Goal: Task Accomplishment & Management: Complete application form

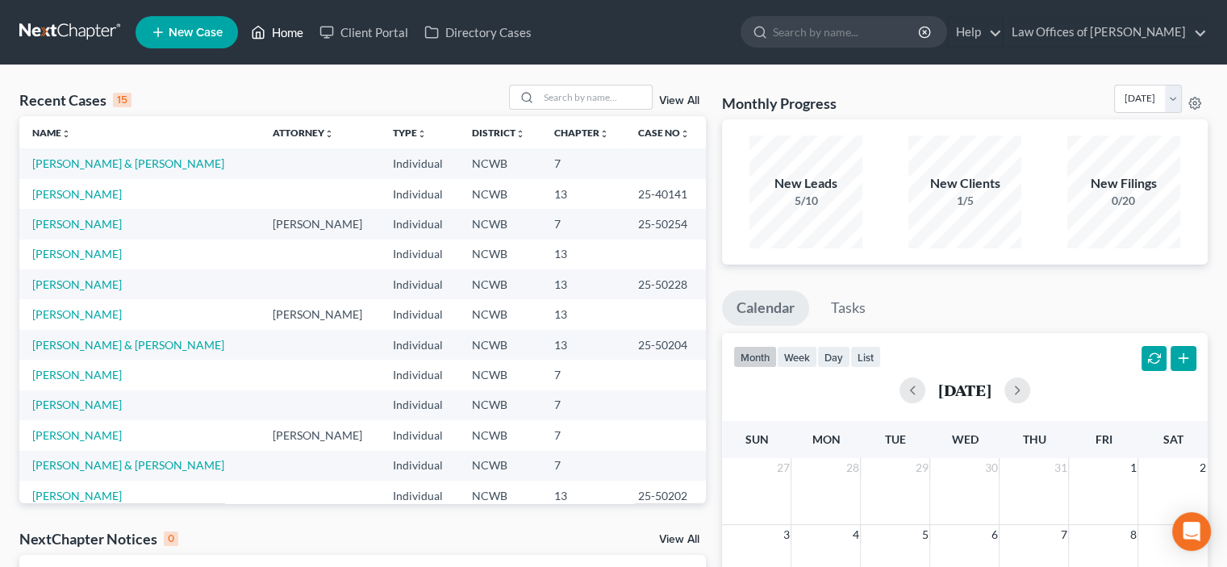
click at [273, 35] on link "Home" at bounding box center [277, 32] width 69 height 29
click at [279, 30] on link "Home" at bounding box center [277, 32] width 69 height 29
click at [65, 378] on link "[PERSON_NAME]" at bounding box center [77, 375] width 90 height 14
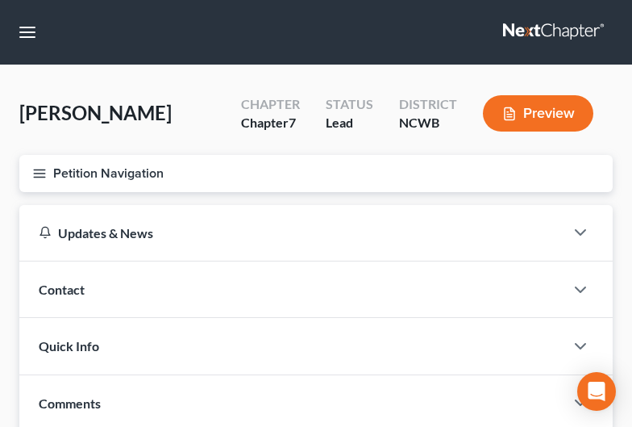
click at [550, 119] on button "Preview" at bounding box center [538, 113] width 111 height 36
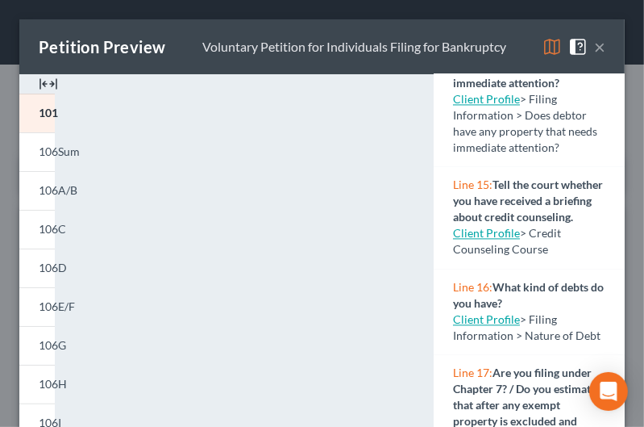
click at [53, 81] on img at bounding box center [48, 83] width 19 height 19
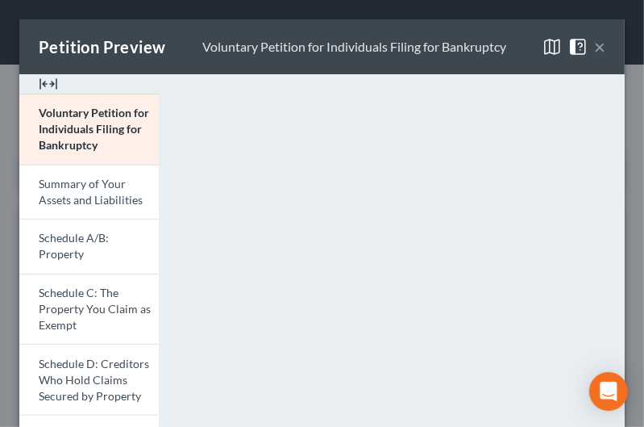
click at [44, 85] on img at bounding box center [48, 83] width 19 height 19
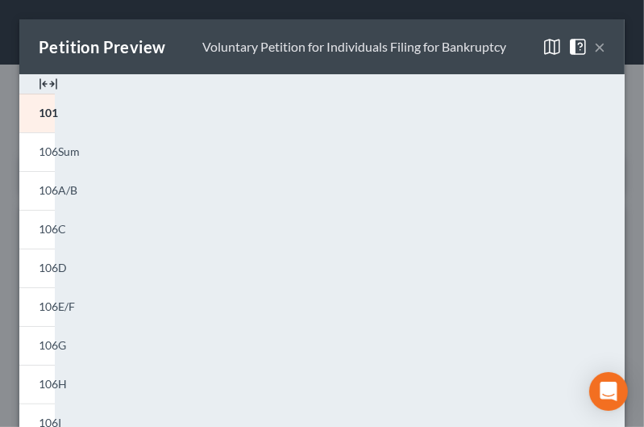
click at [44, 85] on img at bounding box center [48, 83] width 19 height 19
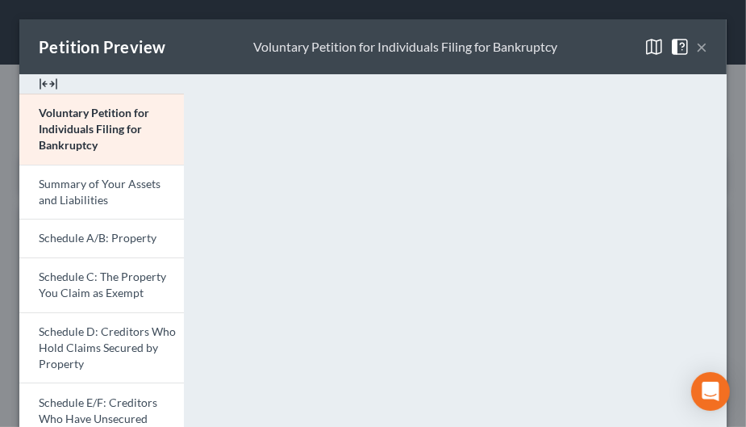
click at [52, 85] on img at bounding box center [48, 83] width 19 height 19
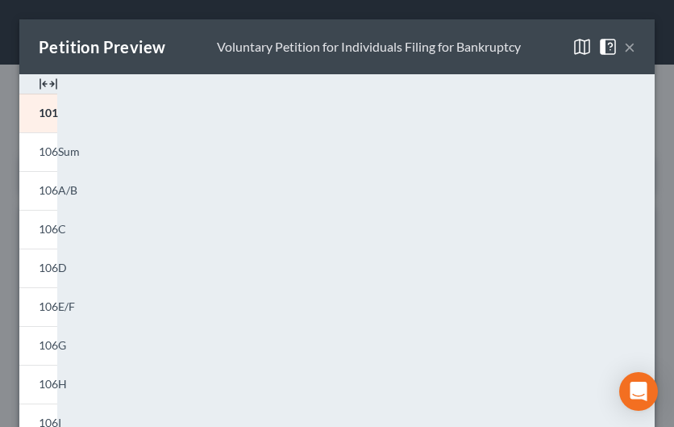
click at [48, 116] on span "101" at bounding box center [48, 113] width 19 height 14
click at [53, 152] on span "106Sum" at bounding box center [59, 151] width 41 height 14
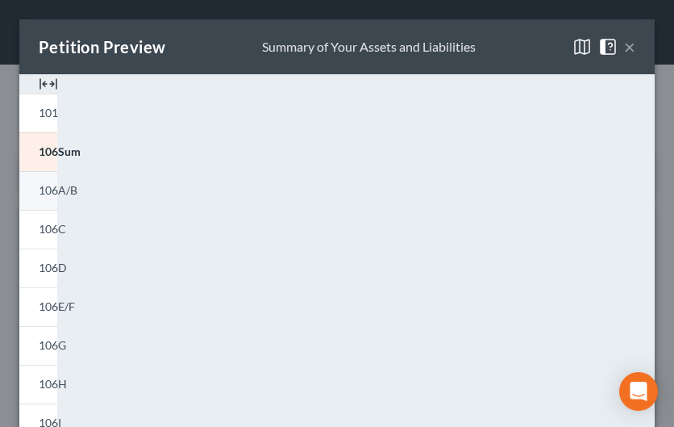
click at [52, 190] on span "106A/B" at bounding box center [58, 190] width 39 height 14
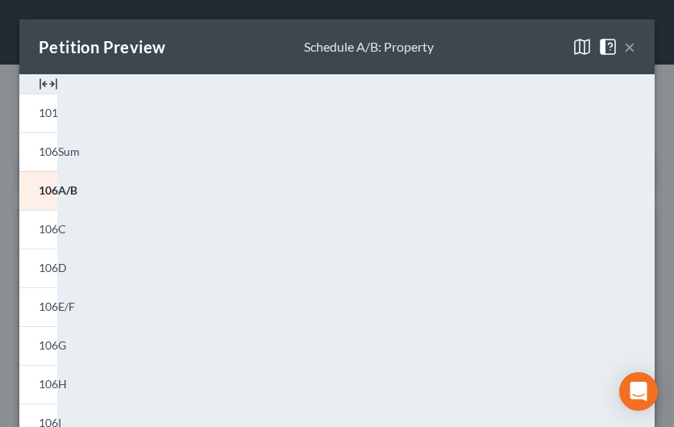
click at [624, 45] on button "×" at bounding box center [629, 46] width 11 height 19
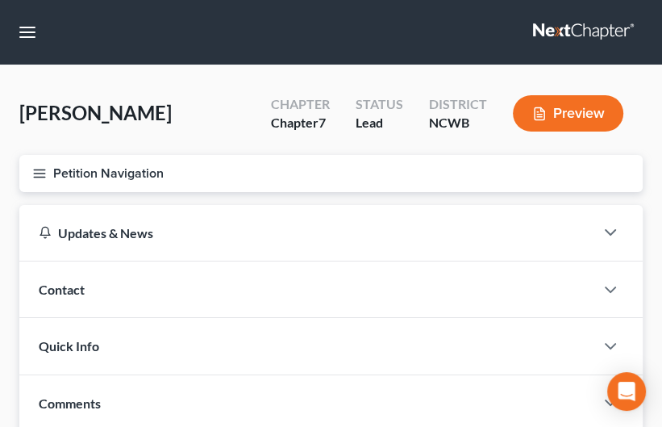
click at [75, 172] on button "Petition Navigation" at bounding box center [330, 173] width 623 height 37
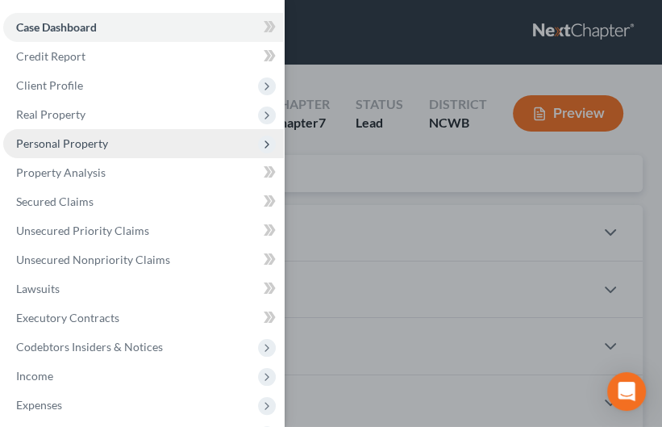
click at [59, 146] on span "Personal Property" at bounding box center [62, 143] width 92 height 14
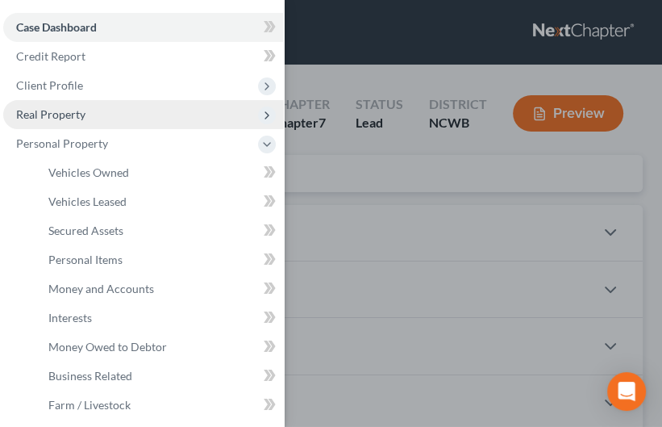
click at [60, 118] on span "Real Property" at bounding box center [50, 114] width 69 height 14
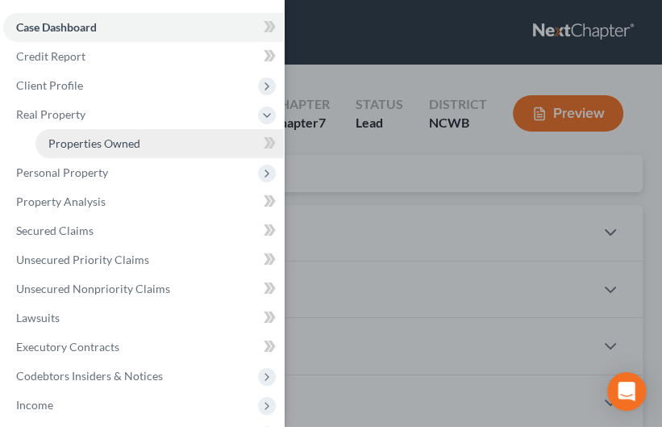
click at [74, 145] on span "Properties Owned" at bounding box center [94, 143] width 92 height 14
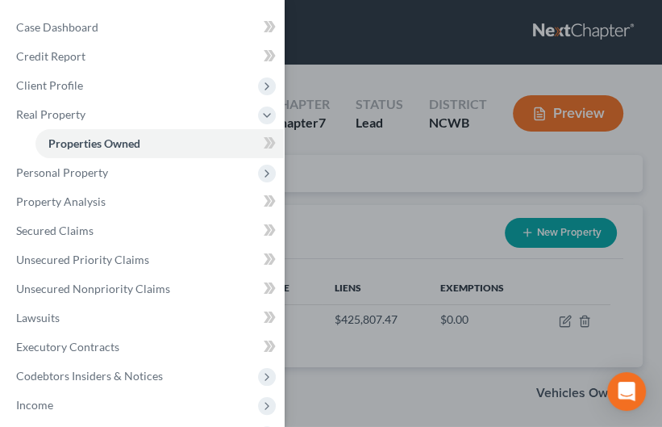
click at [374, 411] on div "Case Dashboard Payments Invoices Payments Payments Credit Report Client Profile" at bounding box center [331, 213] width 662 height 427
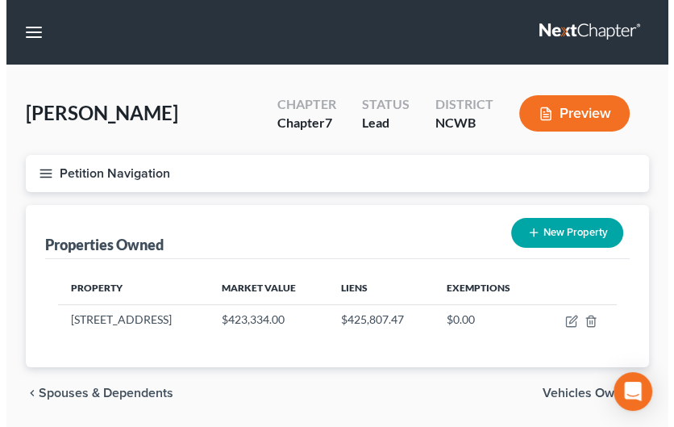
scroll to position [52, 0]
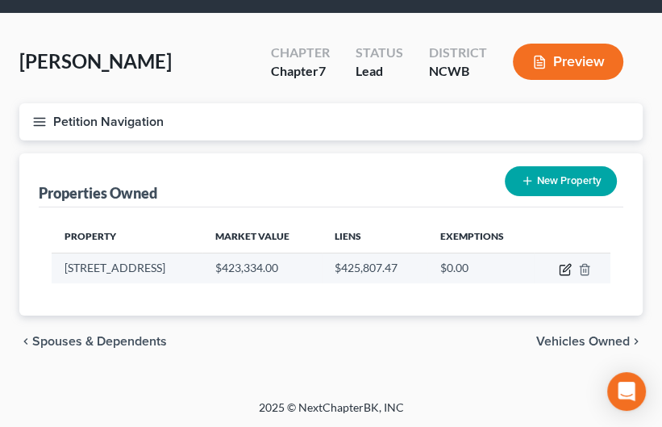
click at [565, 271] on icon "button" at bounding box center [565, 269] width 13 height 13
select select "28"
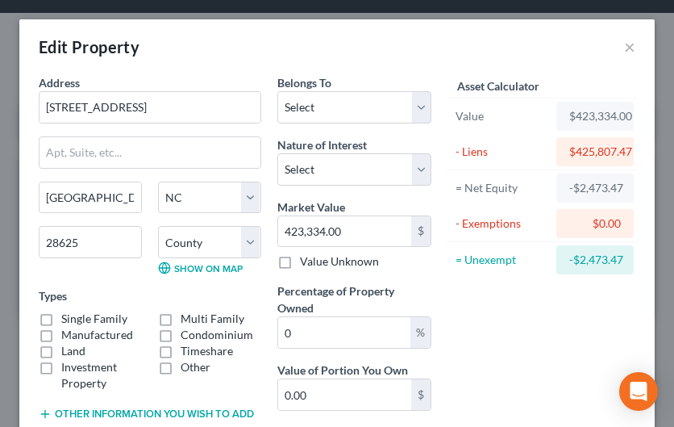
click at [61, 320] on label "Single Family" at bounding box center [94, 319] width 66 height 16
click at [68, 320] on input "Single Family" at bounding box center [73, 316] width 10 height 10
checkbox input "true"
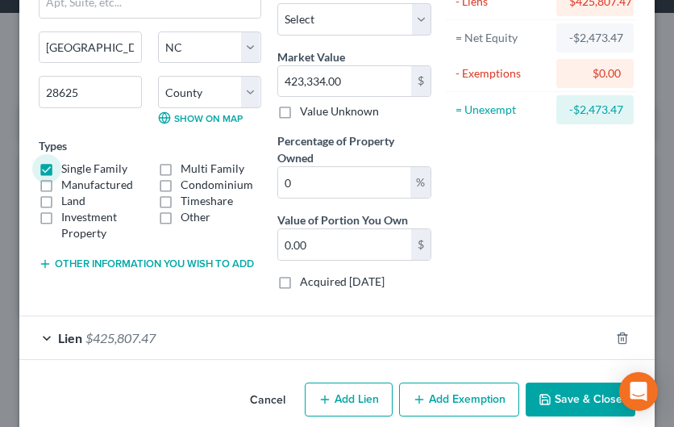
scroll to position [161, 0]
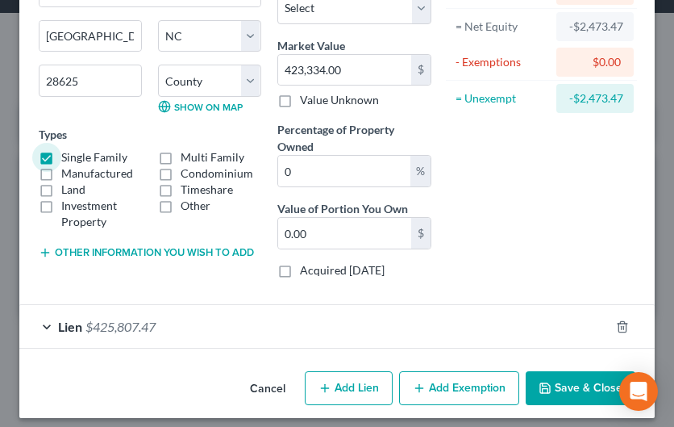
click at [154, 250] on button "Other information you wish to add" at bounding box center [146, 252] width 215 height 13
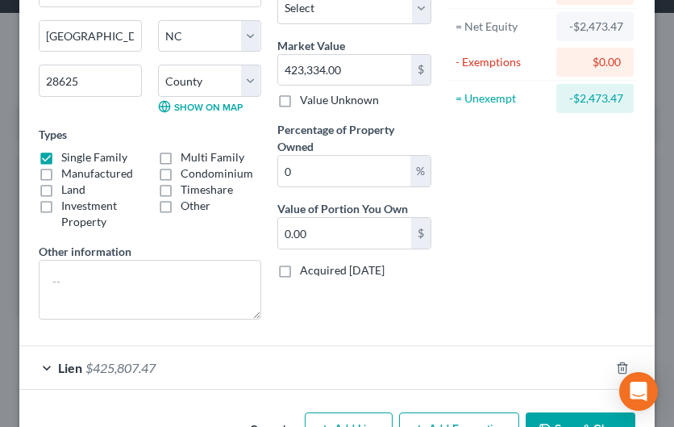
click at [300, 267] on label "Acquired [DATE]" at bounding box center [342, 270] width 85 height 16
click at [306, 267] on input "Acquired [DATE]" at bounding box center [311, 267] width 10 height 10
checkbox input "true"
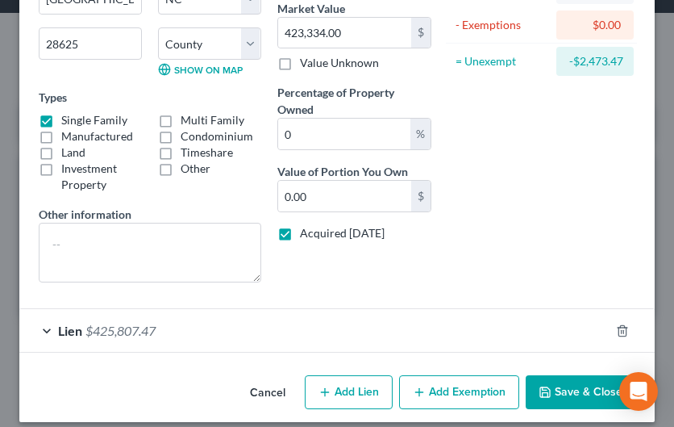
scroll to position [211, 0]
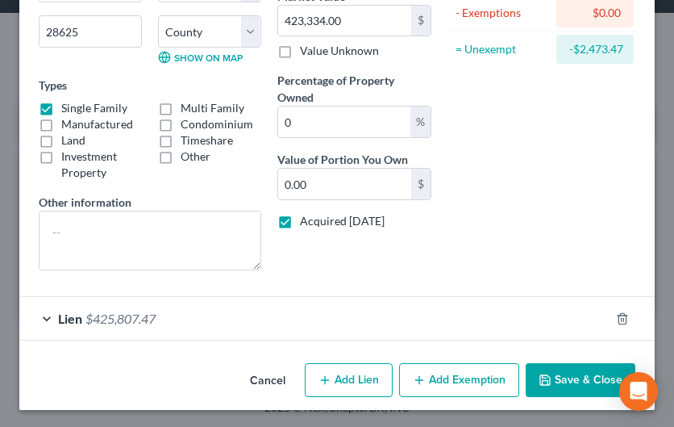
click at [565, 373] on button "Save & Close" at bounding box center [581, 380] width 110 height 34
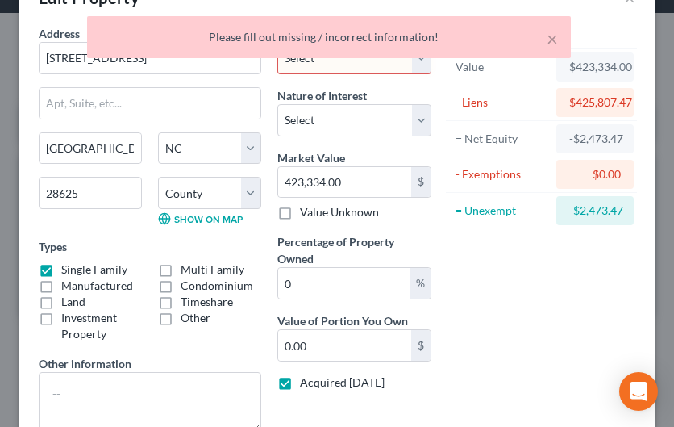
scroll to position [0, 0]
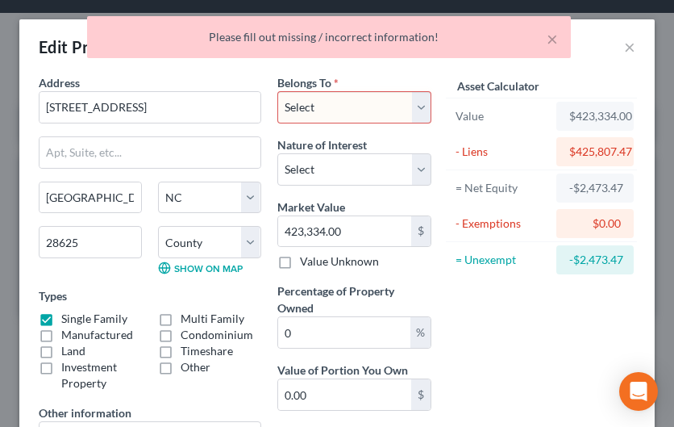
click at [411, 105] on select "Select Debtor 1 Only Debtor 2 Only Debtor 1 And Debtor 2 Only At Least One Of T…" at bounding box center [354, 107] width 154 height 32
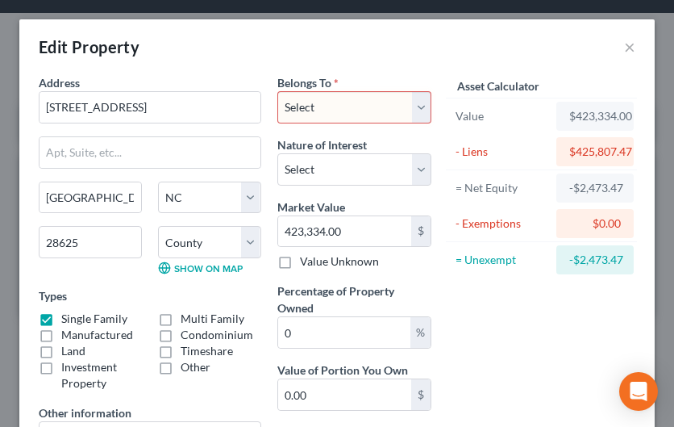
select select "3"
click at [277, 91] on select "Select Debtor 1 Only Debtor 2 Only Debtor 1 And Debtor 2 Only At Least One Of T…" at bounding box center [354, 107] width 154 height 32
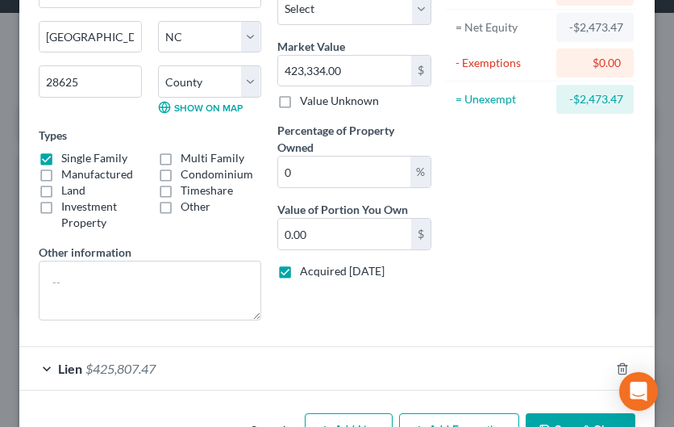
scroll to position [161, 0]
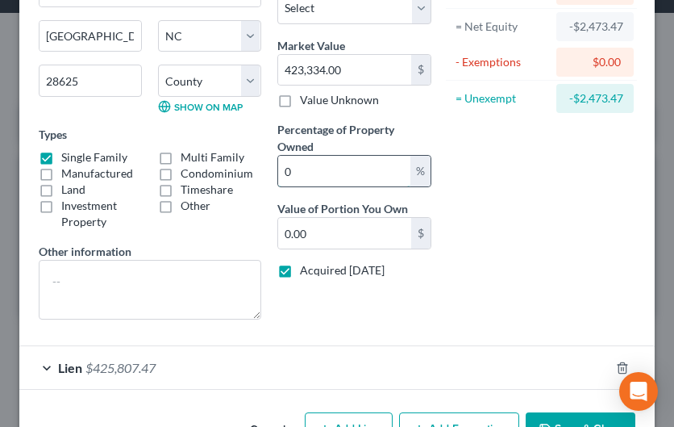
click at [394, 175] on input "0" at bounding box center [344, 171] width 132 height 31
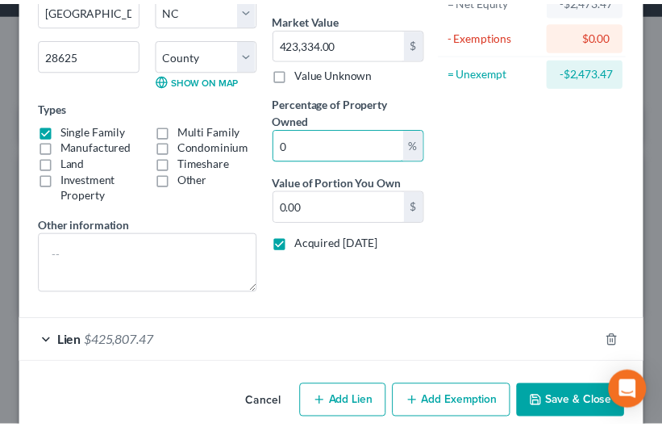
scroll to position [211, 0]
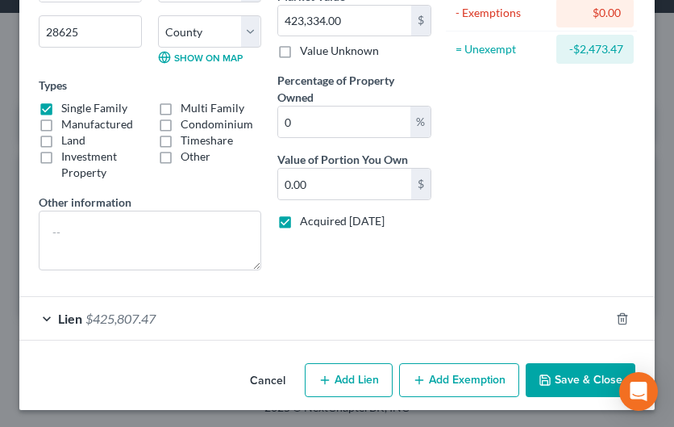
click at [543, 377] on button "Save & Close" at bounding box center [581, 380] width 110 height 34
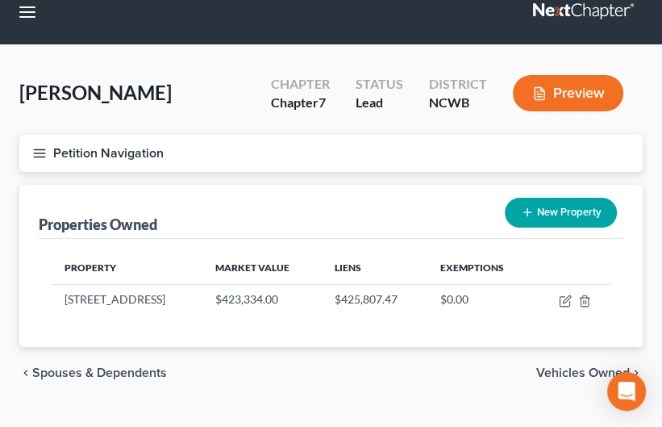
scroll to position [0, 0]
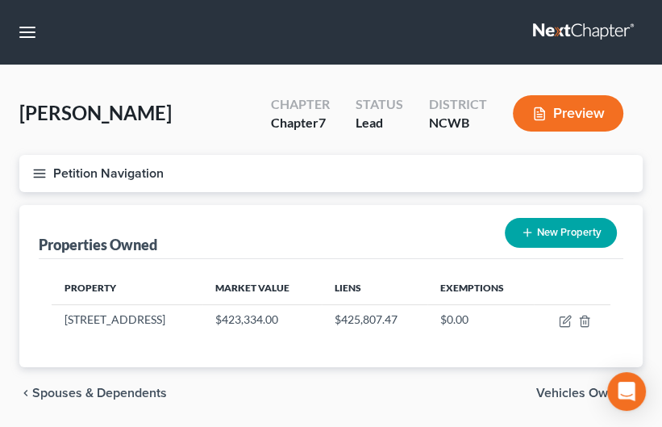
click at [553, 119] on button "Preview" at bounding box center [568, 113] width 111 height 36
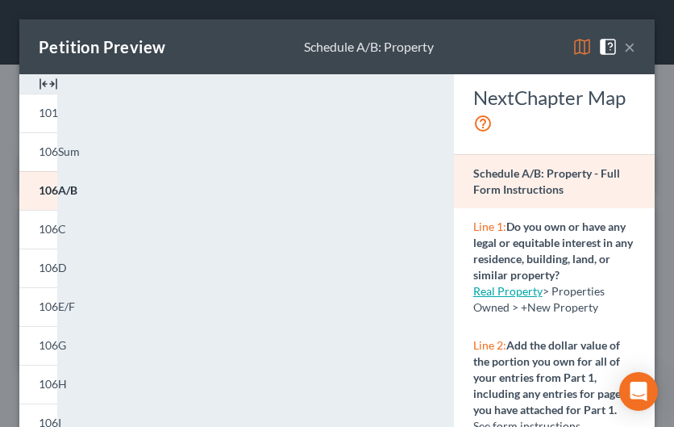
click at [624, 52] on button "×" at bounding box center [629, 46] width 11 height 19
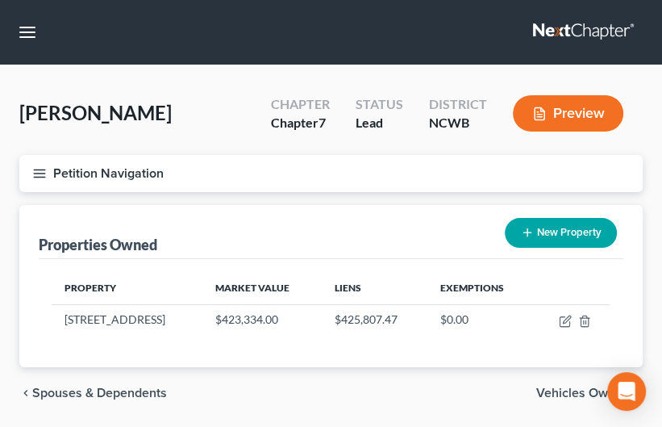
scroll to position [52, 0]
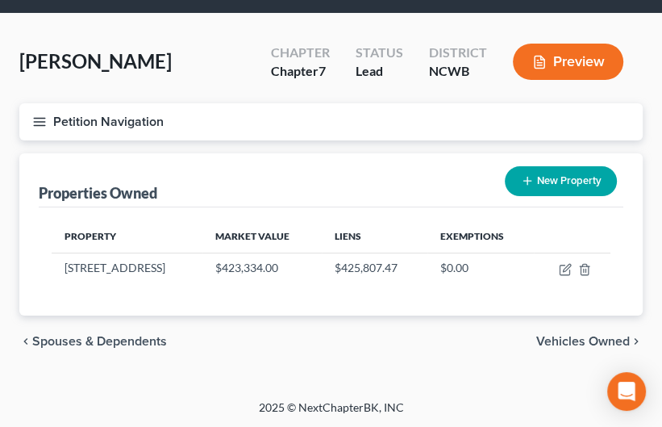
click at [586, 341] on span "Vehicles Owned" at bounding box center [583, 341] width 94 height 13
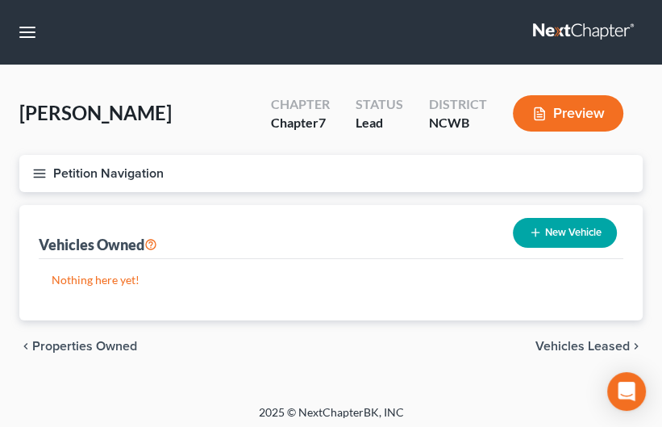
click at [560, 233] on button "New Vehicle" at bounding box center [565, 233] width 104 height 30
select select "0"
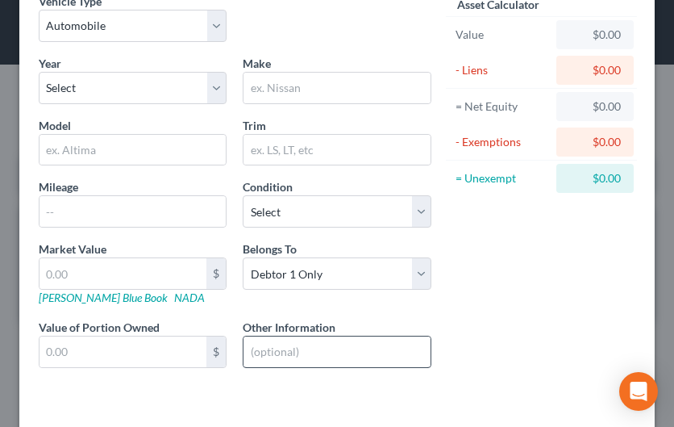
scroll to position [148, 0]
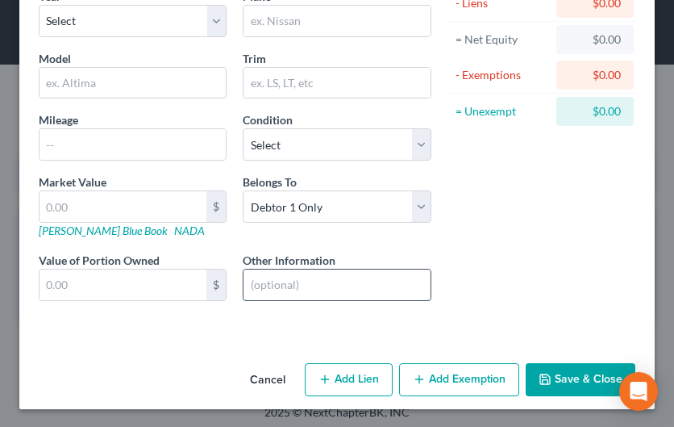
click at [313, 281] on input "text" at bounding box center [337, 284] width 186 height 31
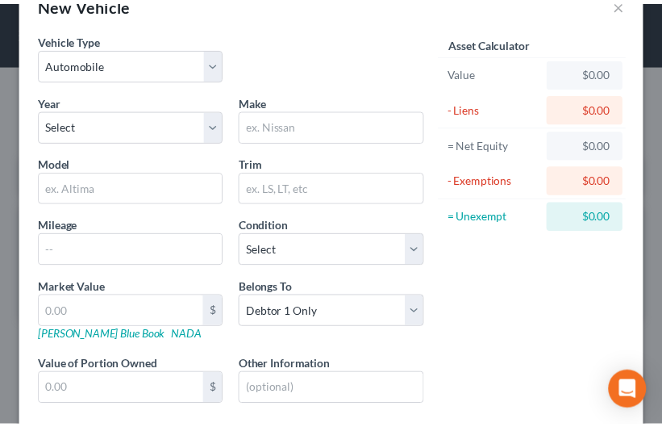
scroll to position [0, 0]
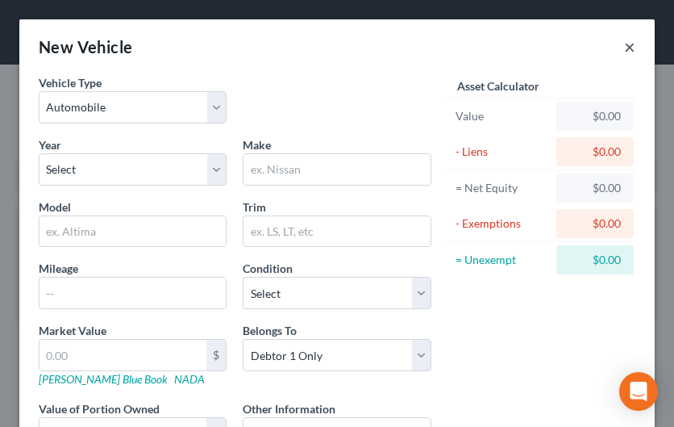
click at [624, 44] on button "×" at bounding box center [629, 46] width 11 height 19
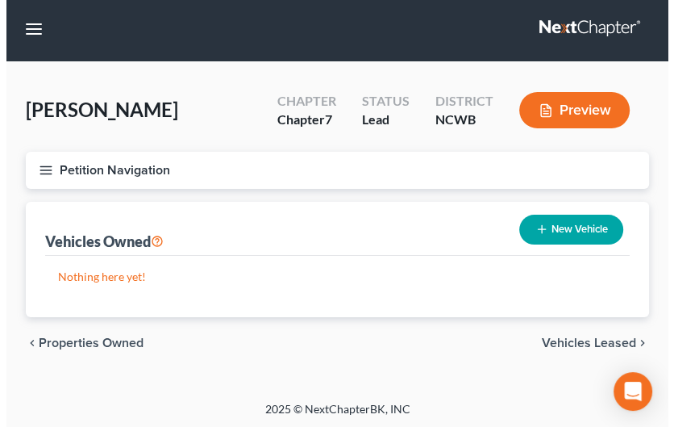
scroll to position [5, 0]
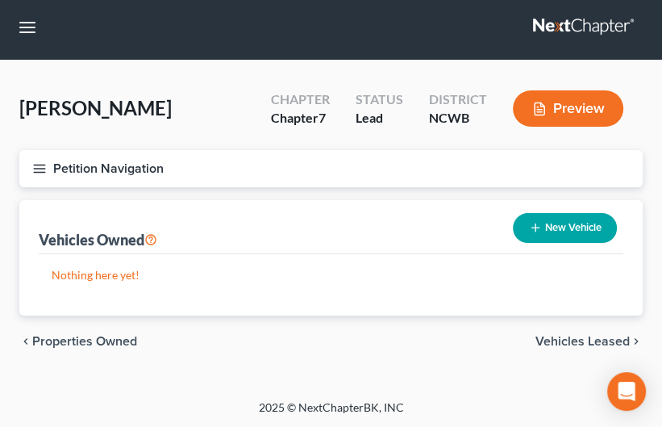
click at [582, 112] on button "Preview" at bounding box center [568, 108] width 111 height 36
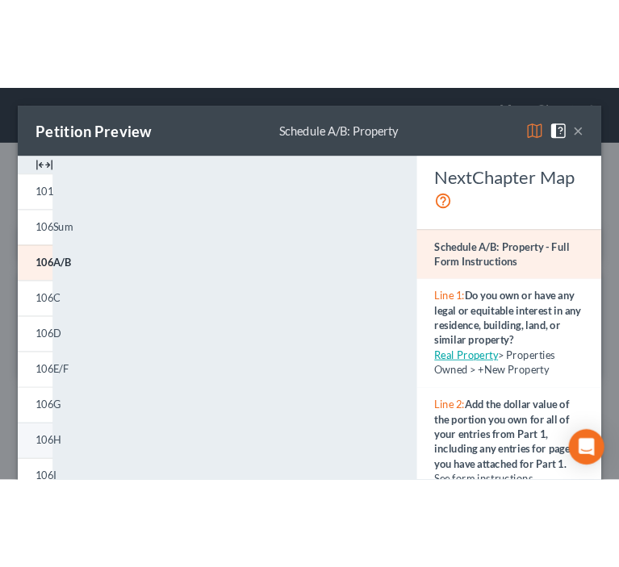
scroll to position [0, 0]
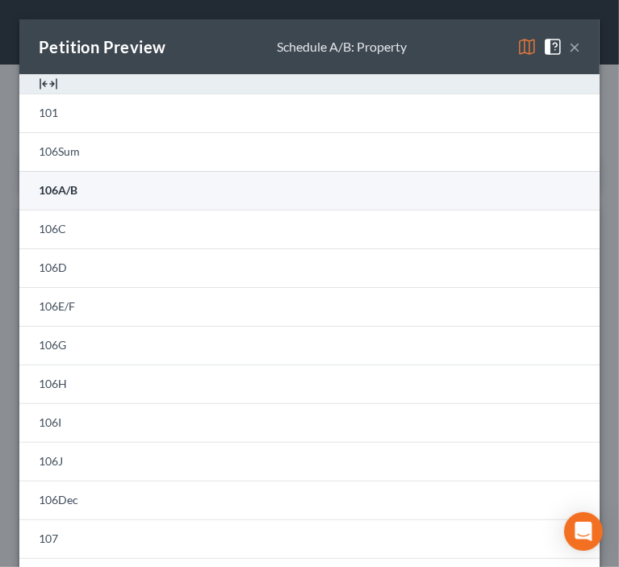
click at [61, 192] on span "106A/B" at bounding box center [58, 190] width 39 height 14
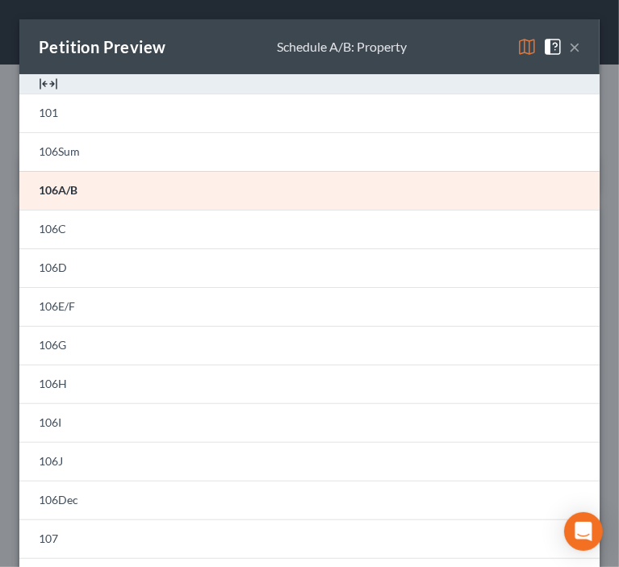
click at [569, 45] on button "×" at bounding box center [574, 46] width 11 height 19
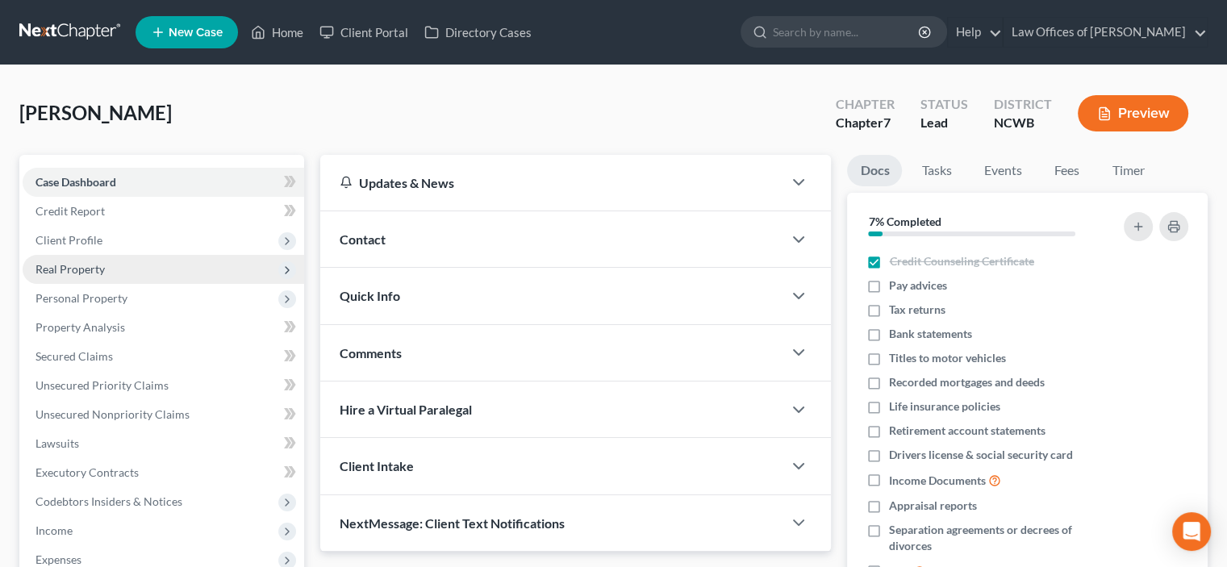
click at [70, 268] on span "Real Property" at bounding box center [69, 269] width 69 height 14
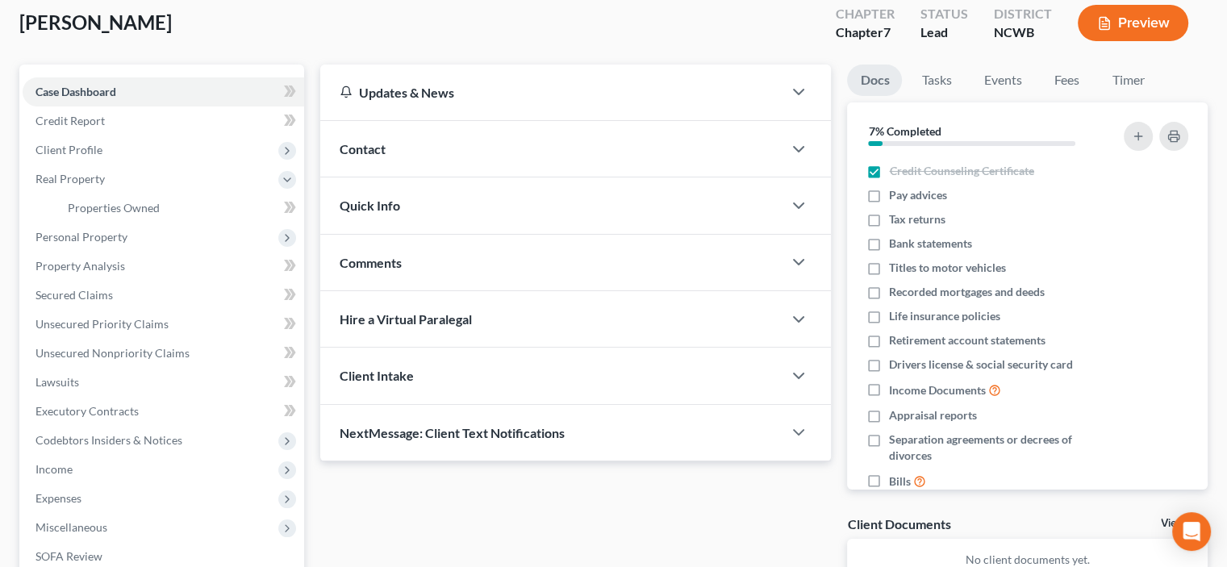
scroll to position [81, 0]
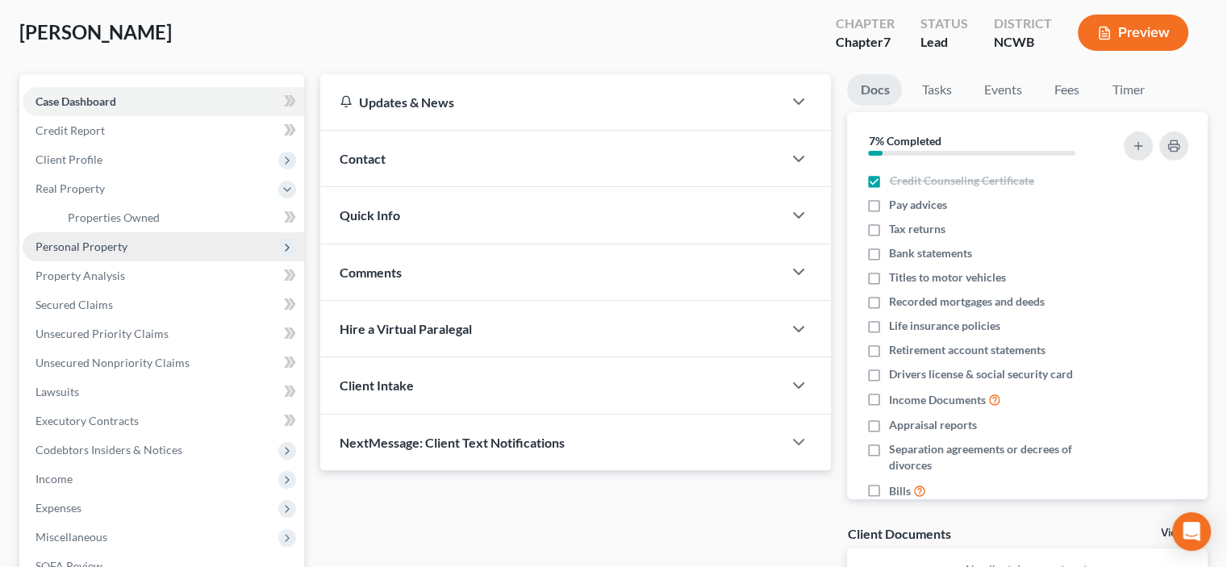
click at [106, 243] on span "Personal Property" at bounding box center [81, 247] width 92 height 14
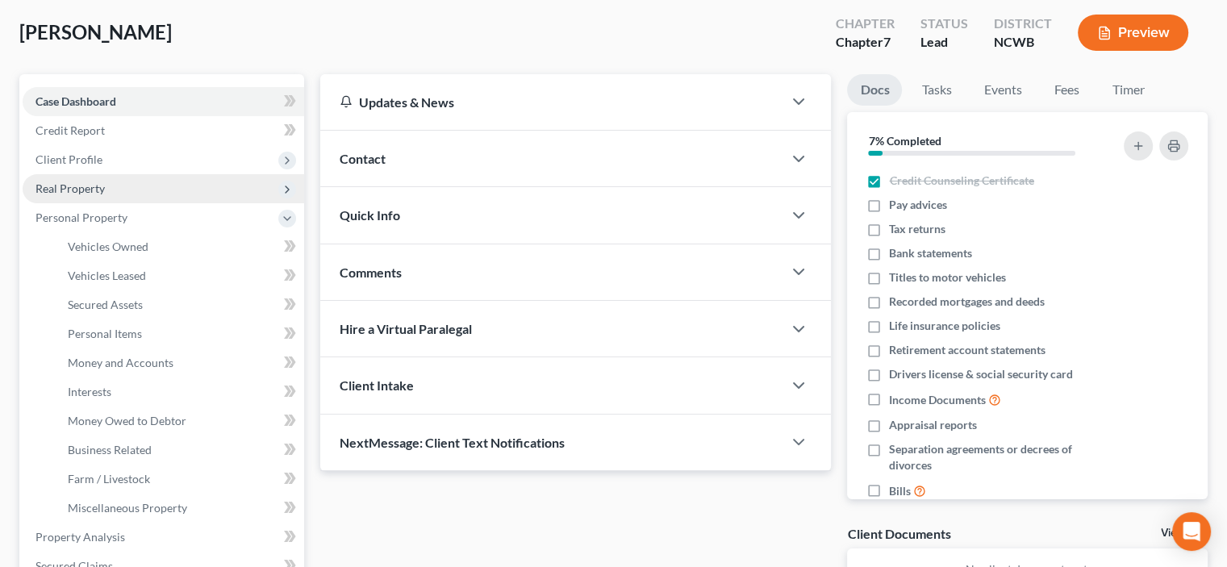
click at [89, 189] on span "Real Property" at bounding box center [69, 188] width 69 height 14
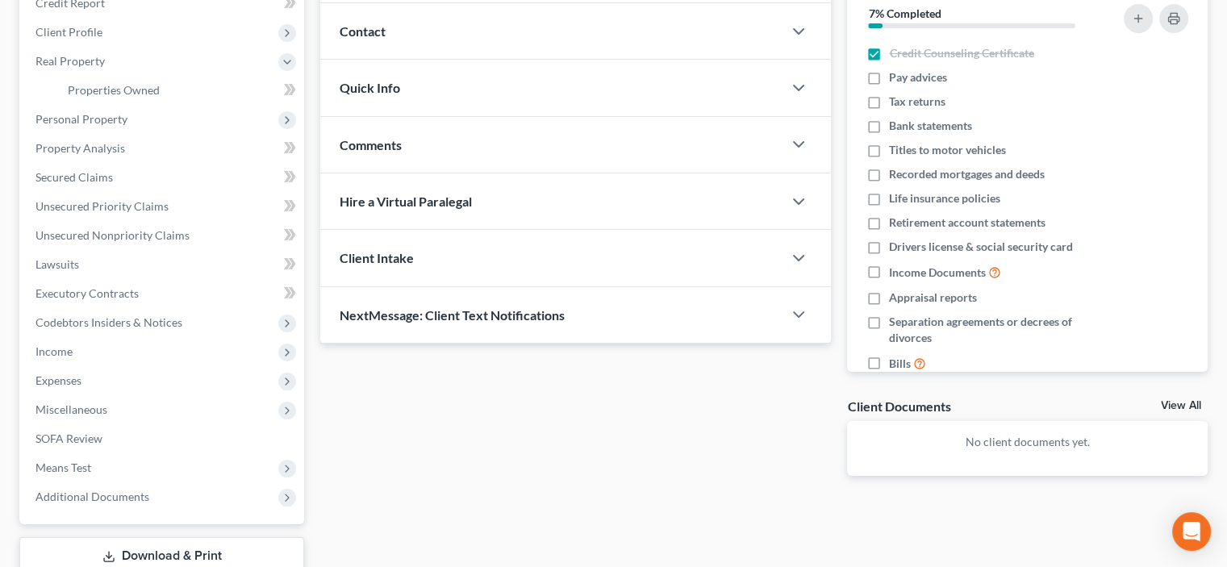
scroll to position [156, 0]
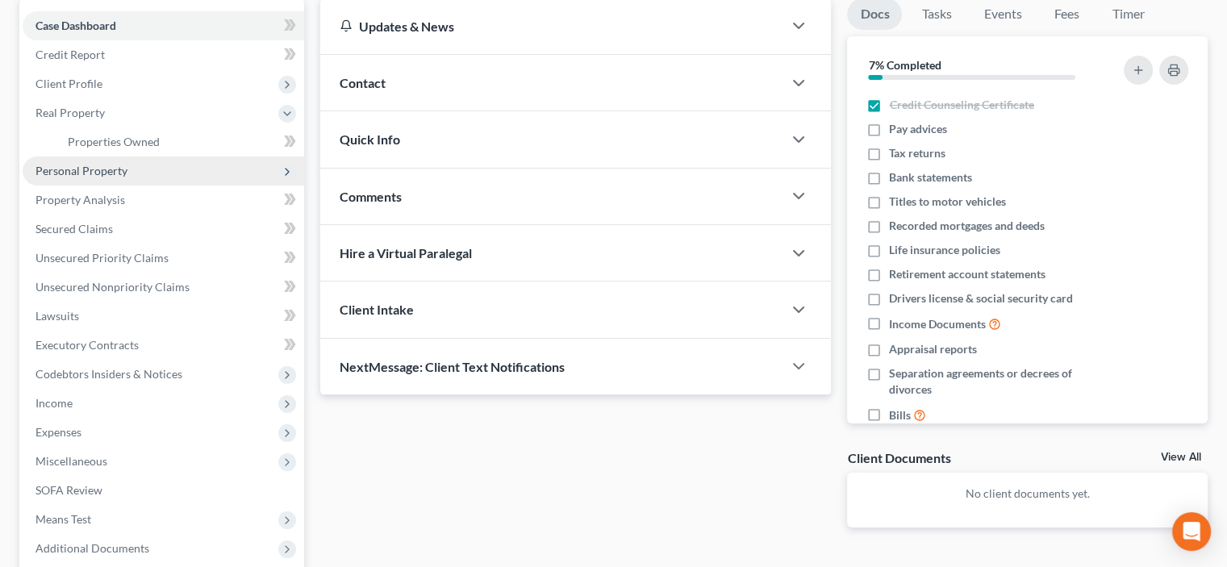
click at [60, 169] on span "Personal Property" at bounding box center [81, 171] width 92 height 14
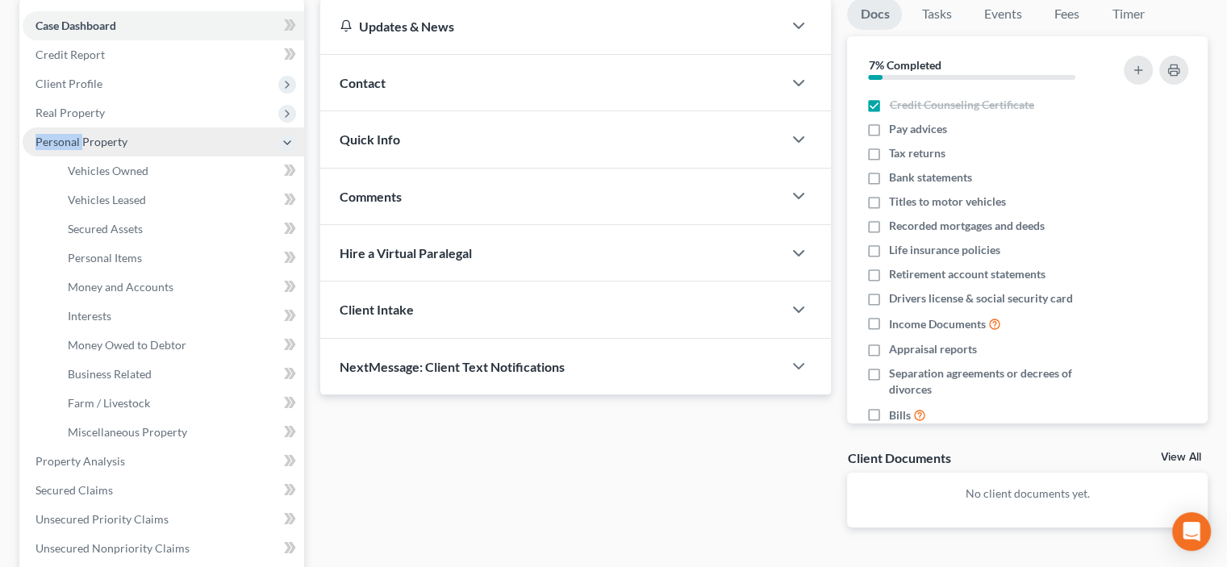
click at [60, 148] on span "Personal Property" at bounding box center [81, 142] width 92 height 14
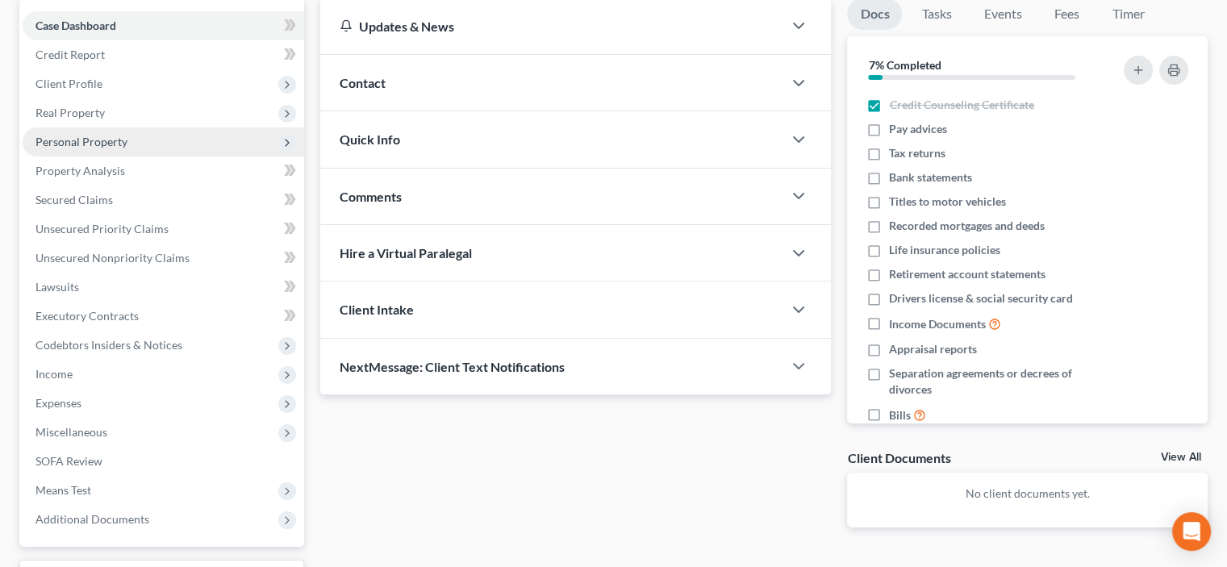
click at [286, 140] on polyline at bounding box center [287, 143] width 3 height 6
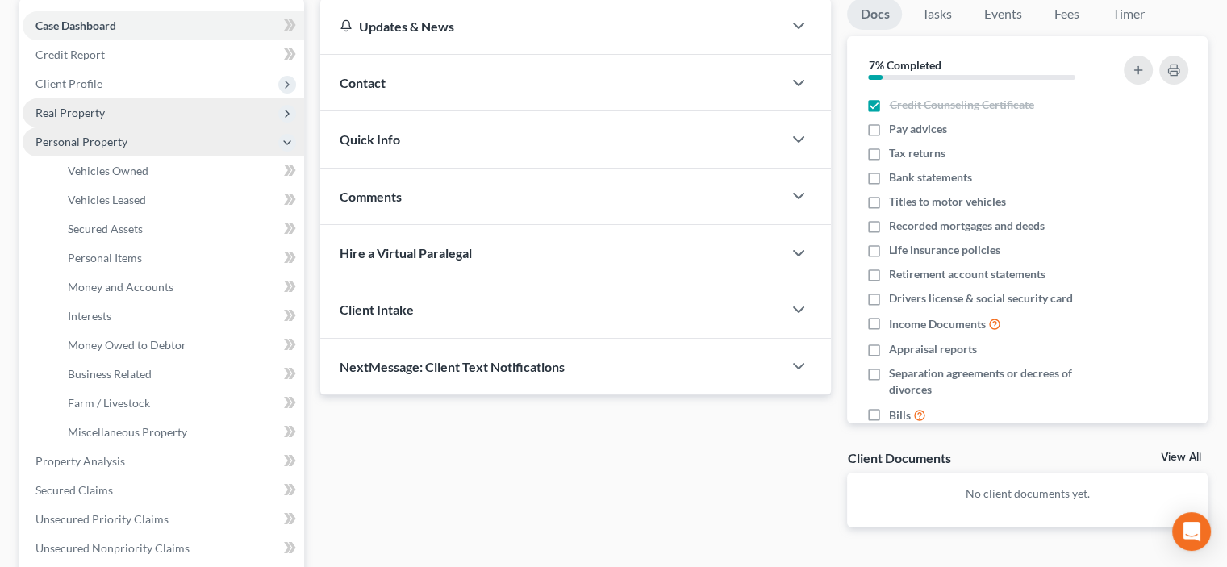
click at [98, 116] on span "Real Property" at bounding box center [69, 113] width 69 height 14
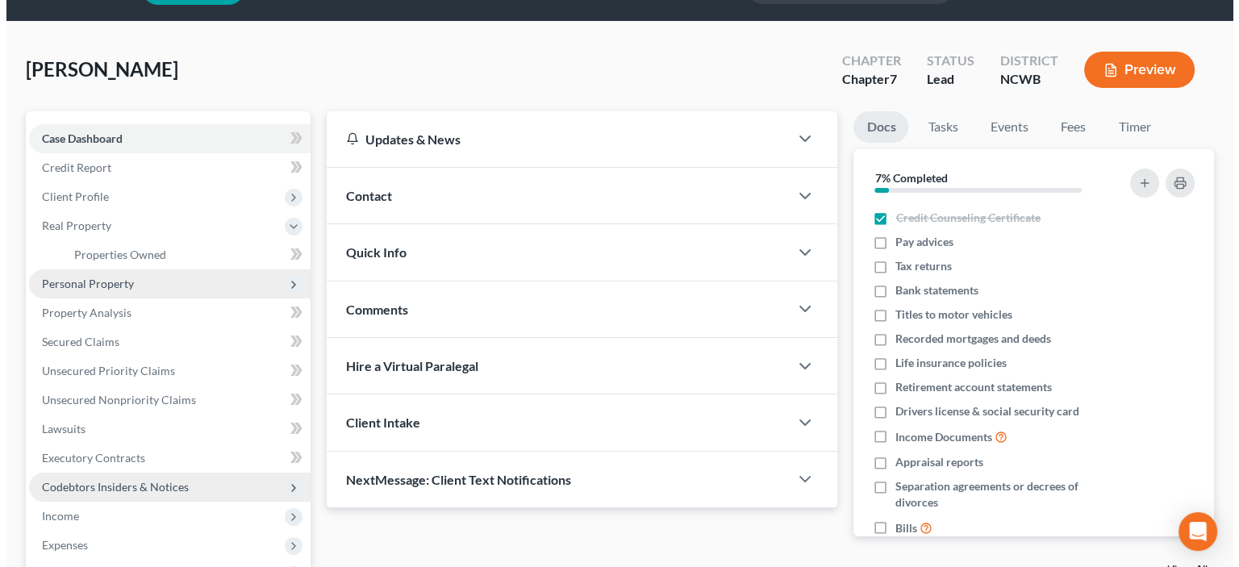
scroll to position [0, 0]
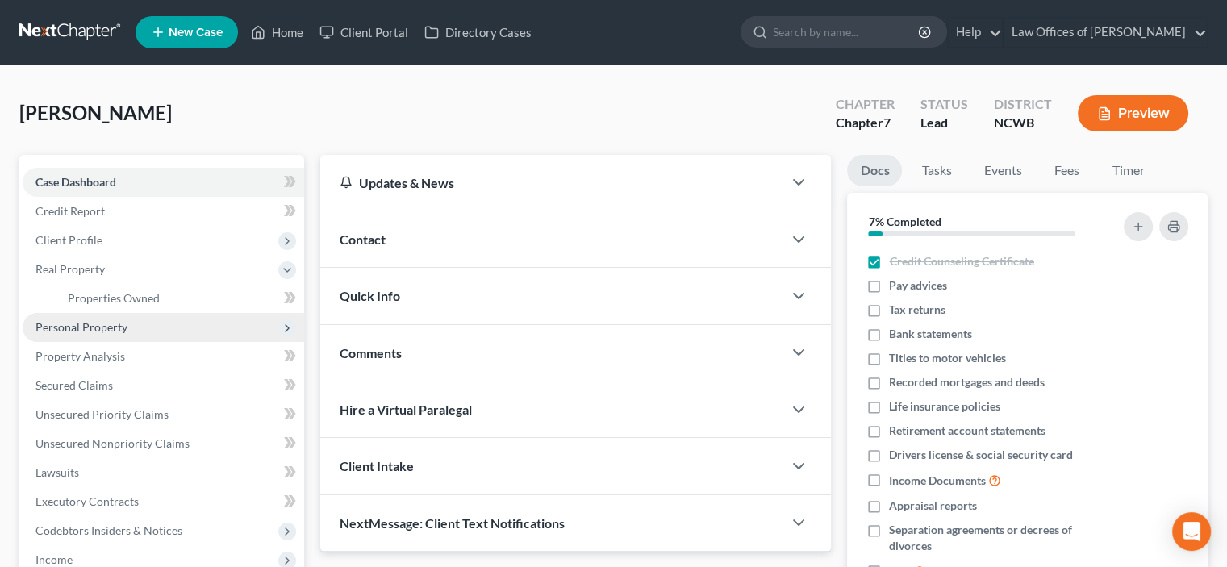
click at [632, 109] on button "Preview" at bounding box center [1133, 113] width 111 height 36
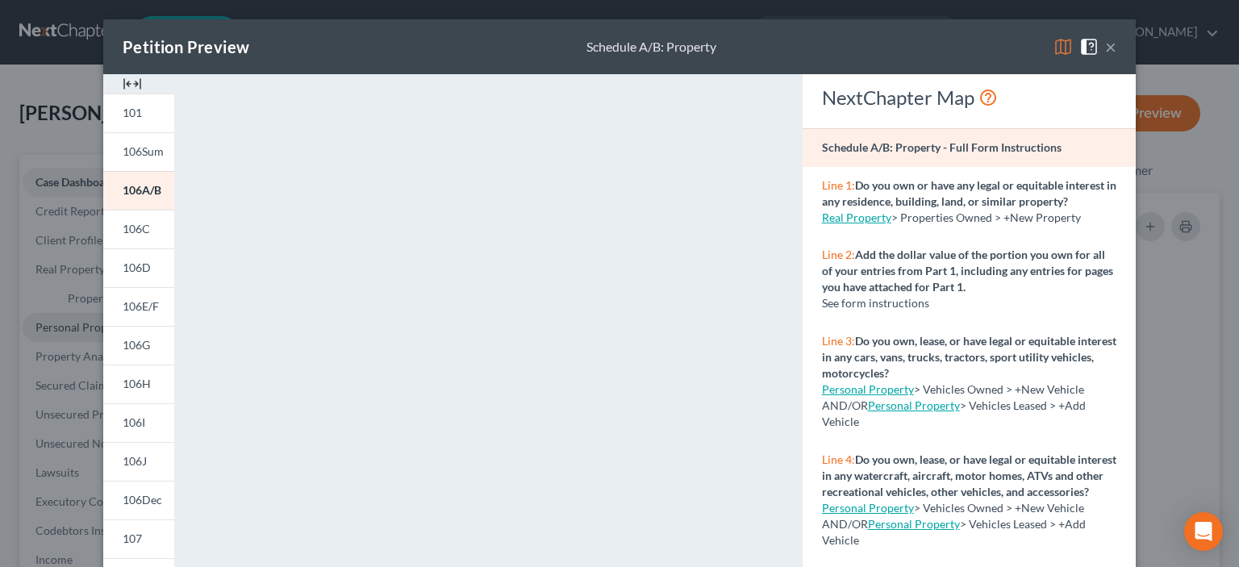
click at [632, 44] on button "×" at bounding box center [1110, 46] width 11 height 19
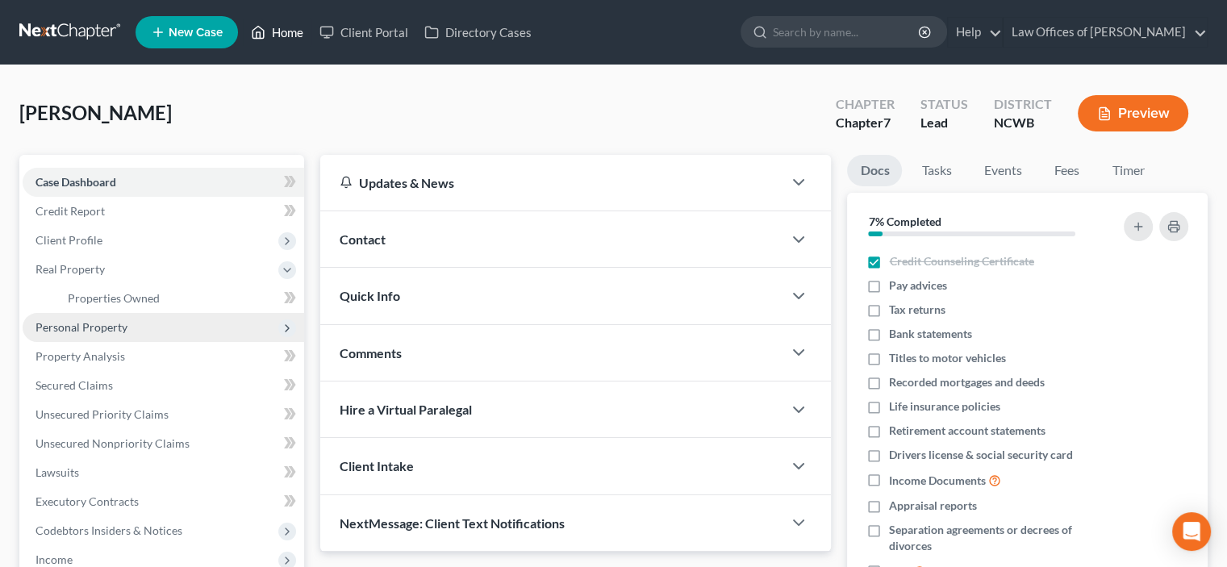
click at [294, 35] on link "Home" at bounding box center [277, 32] width 69 height 29
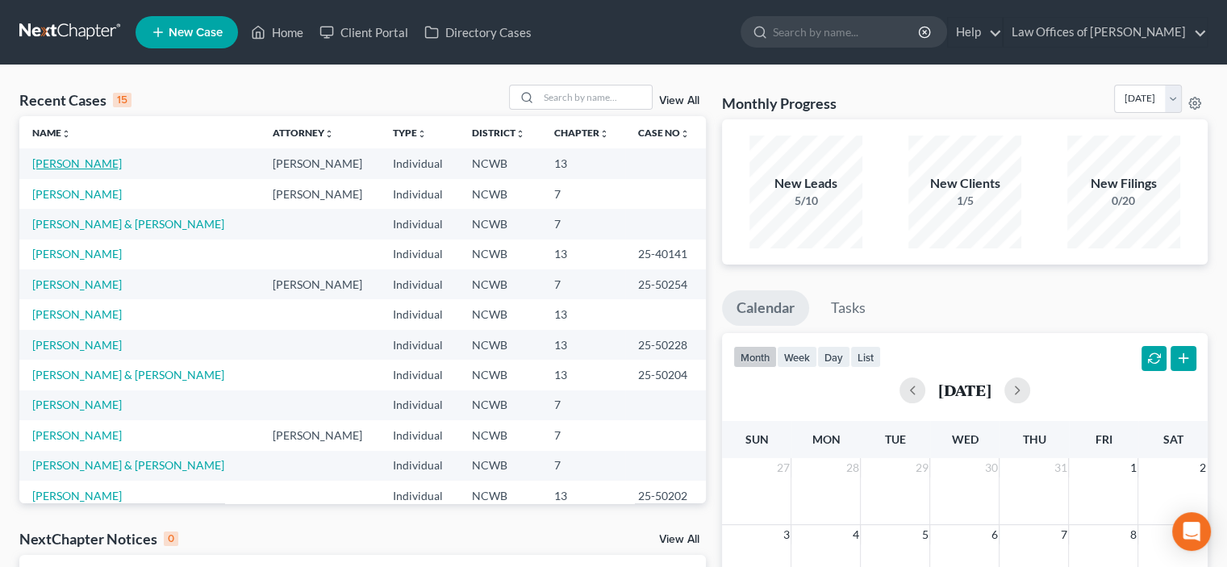
click at [85, 161] on link "[PERSON_NAME]" at bounding box center [77, 163] width 90 height 14
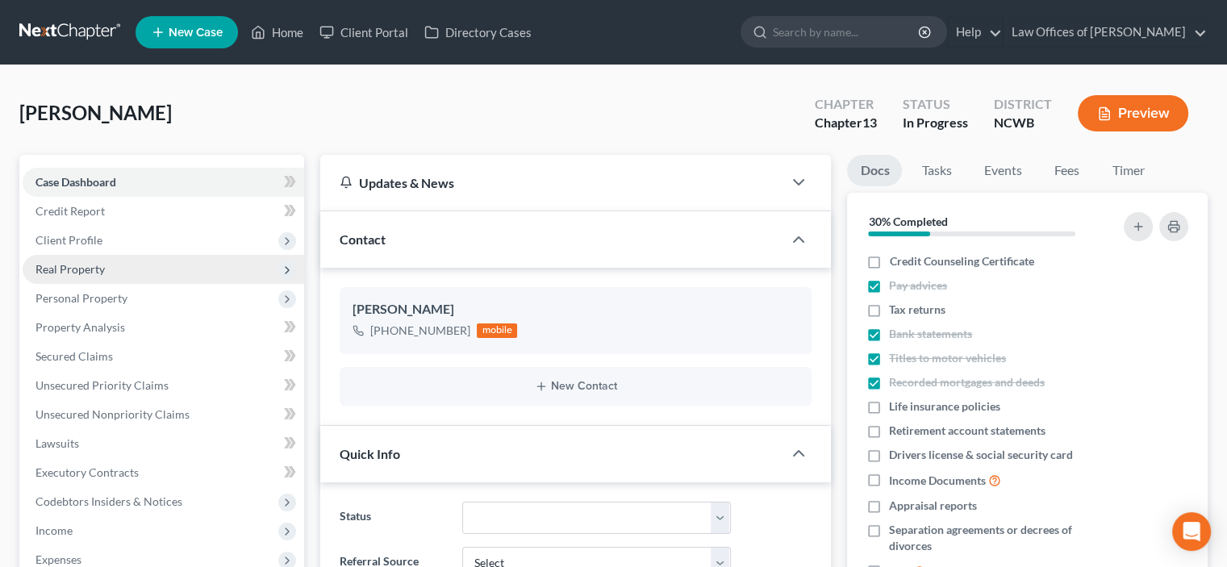
click at [65, 264] on span "Real Property" at bounding box center [69, 269] width 69 height 14
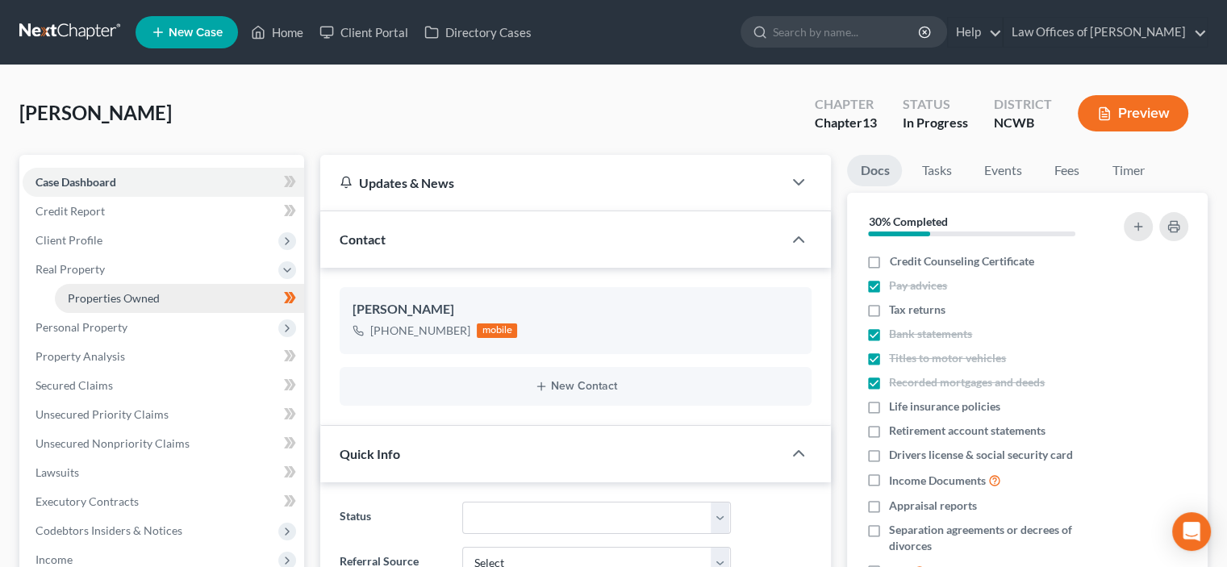
click at [88, 302] on span "Properties Owned" at bounding box center [114, 298] width 92 height 14
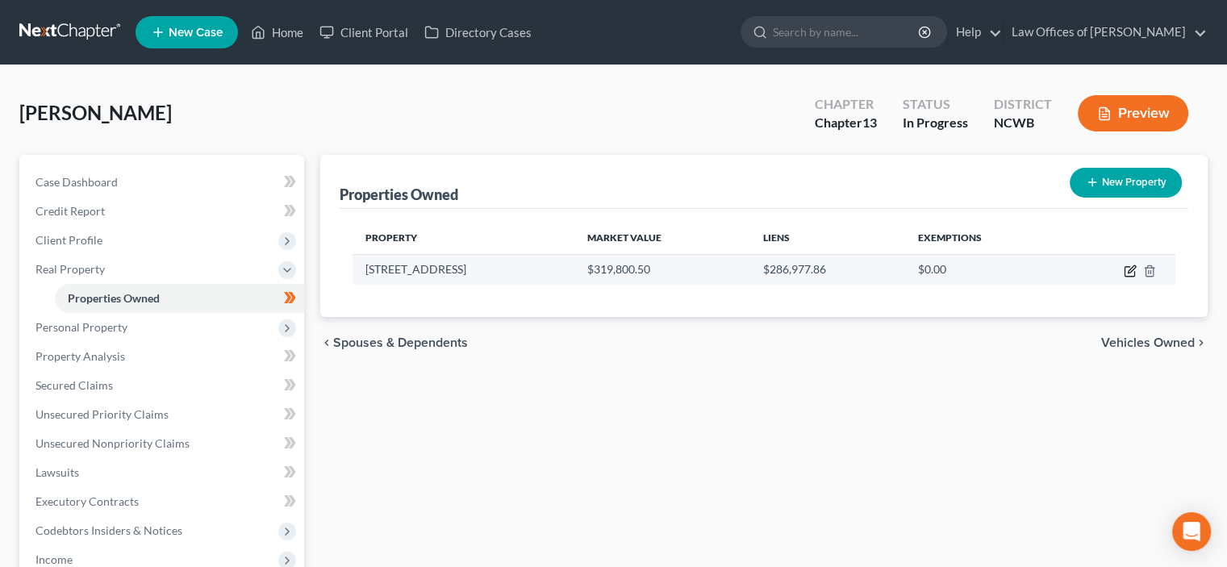
click at [632, 269] on icon "button" at bounding box center [1130, 271] width 13 height 13
select select "28"
select select "48"
select select "0"
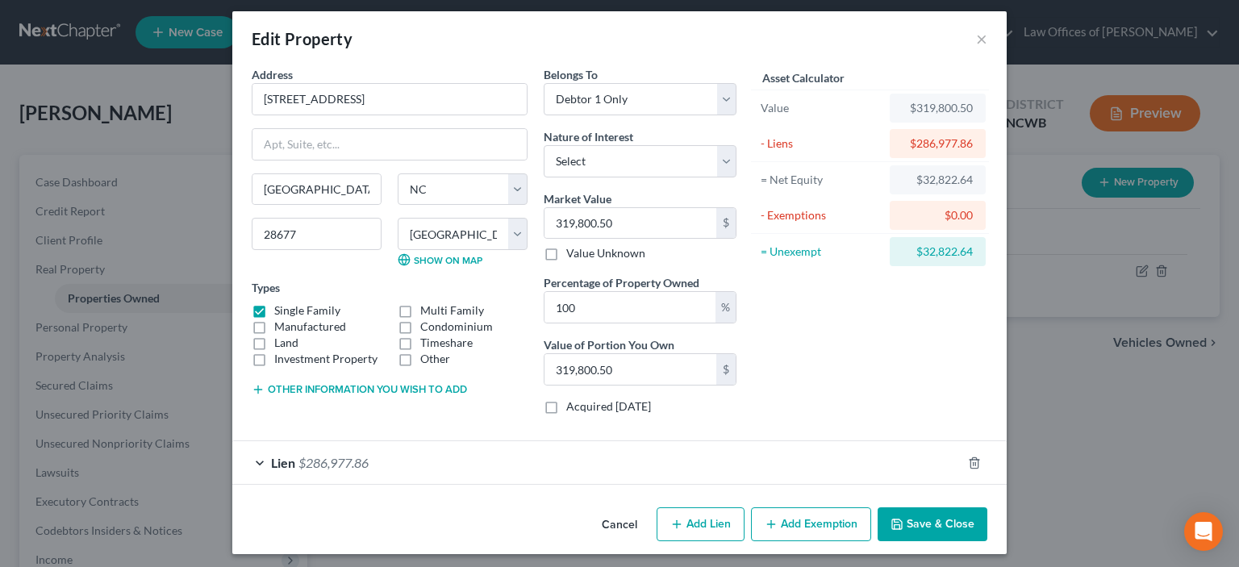
scroll to position [12, 0]
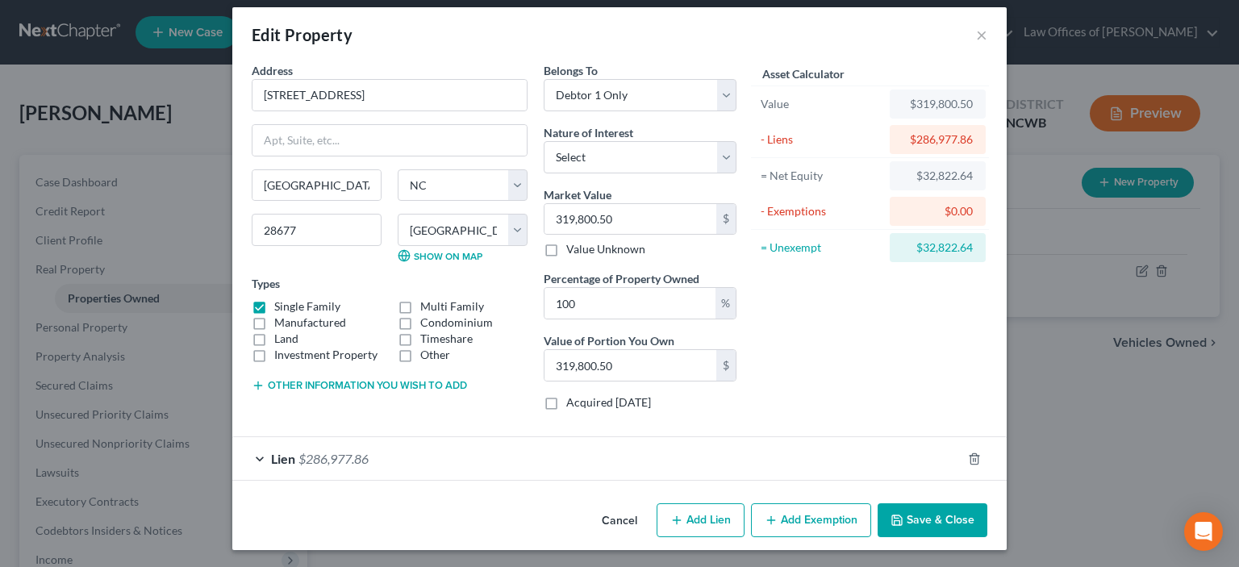
click at [305, 426] on span "$286,977.86" at bounding box center [333, 458] width 70 height 15
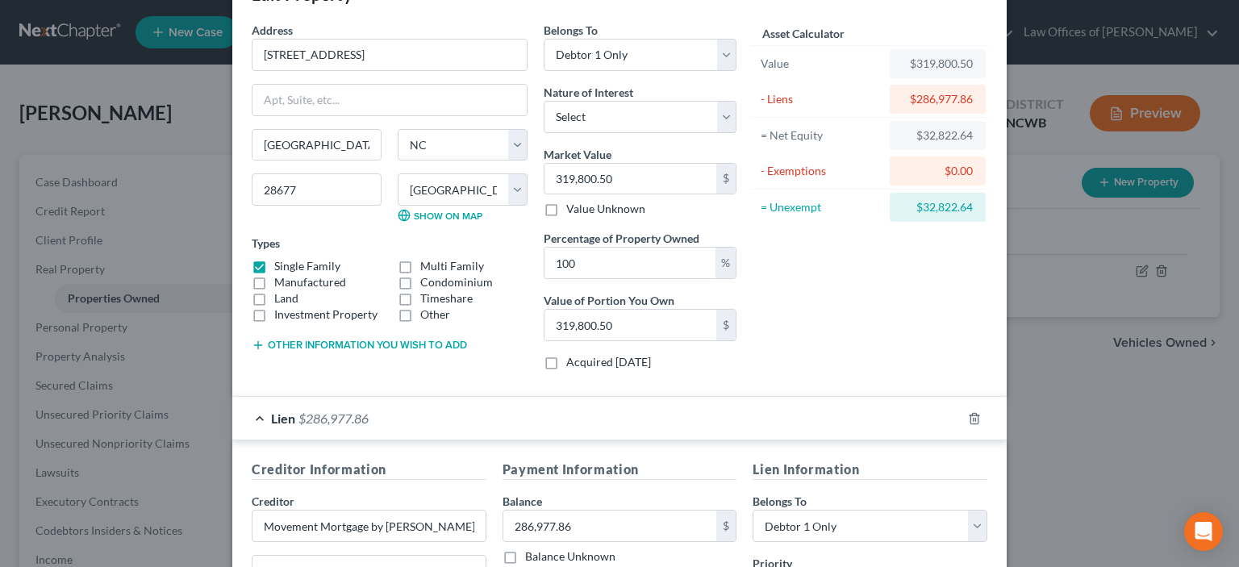
scroll to position [0, 0]
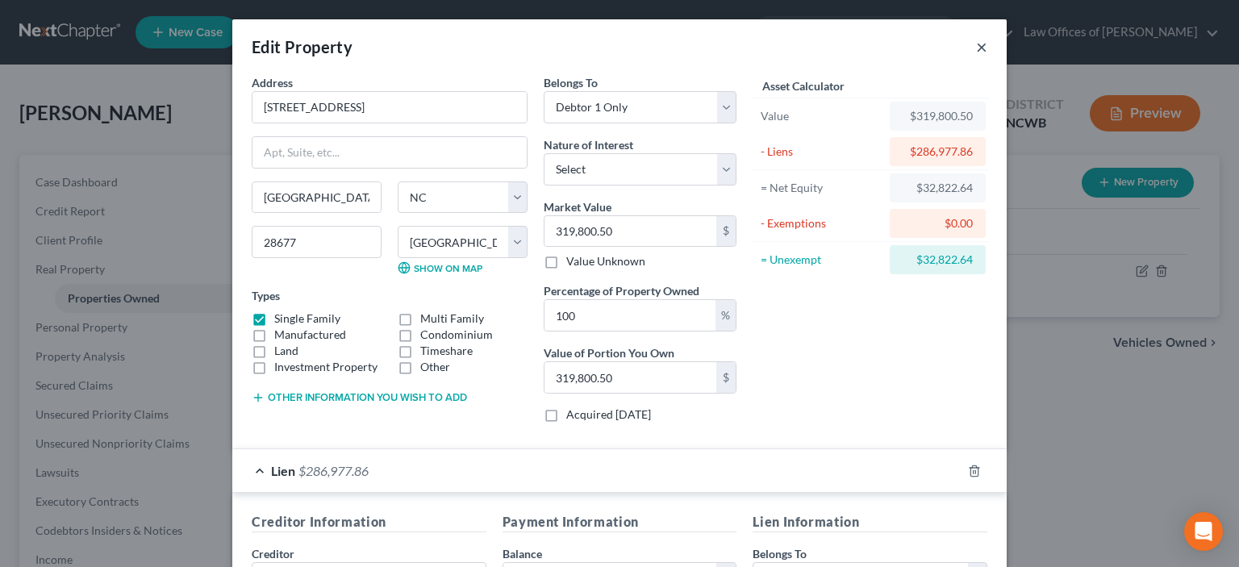
click at [632, 44] on button "×" at bounding box center [981, 46] width 11 height 19
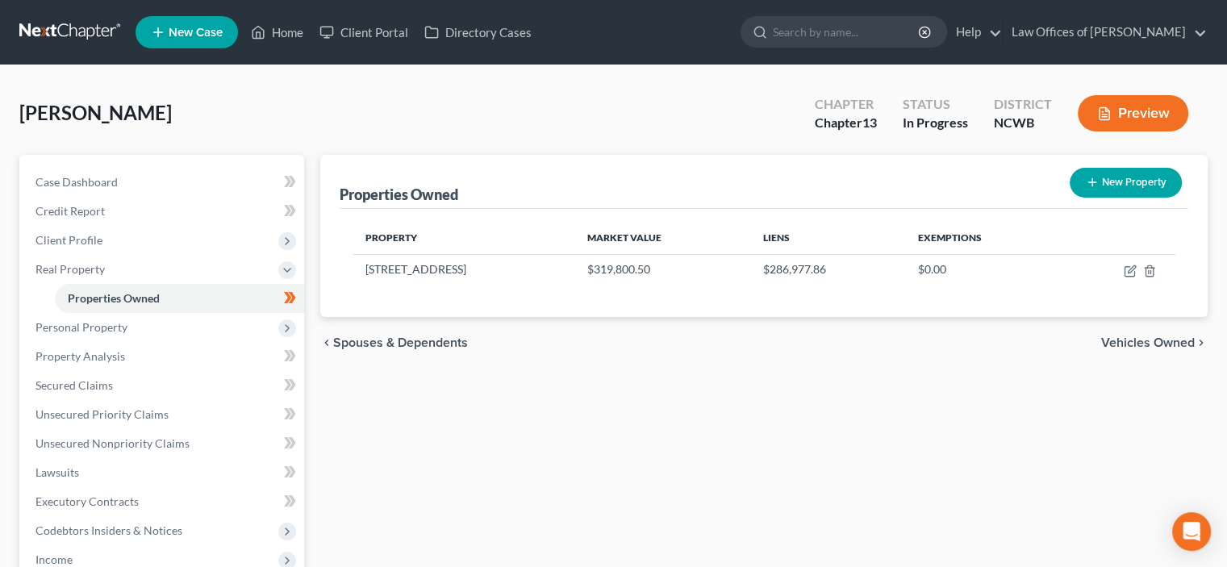
click at [632, 115] on button "Preview" at bounding box center [1133, 113] width 111 height 36
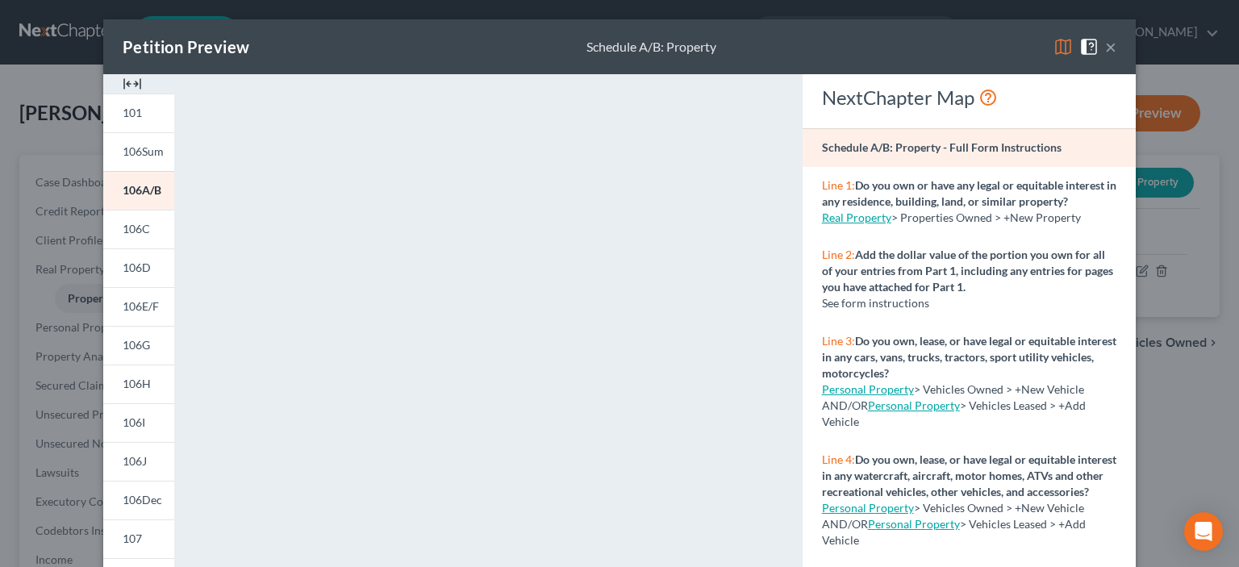
click at [632, 50] on button "×" at bounding box center [1110, 46] width 11 height 19
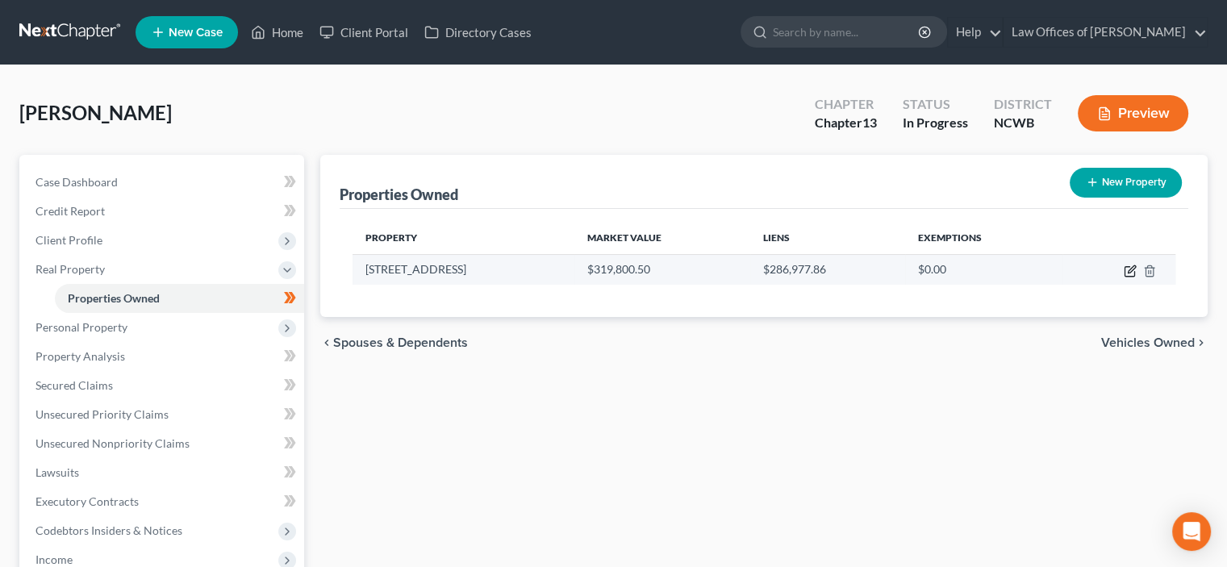
click at [632, 272] on icon "button" at bounding box center [1131, 268] width 7 height 7
select select "28"
select select "48"
select select "0"
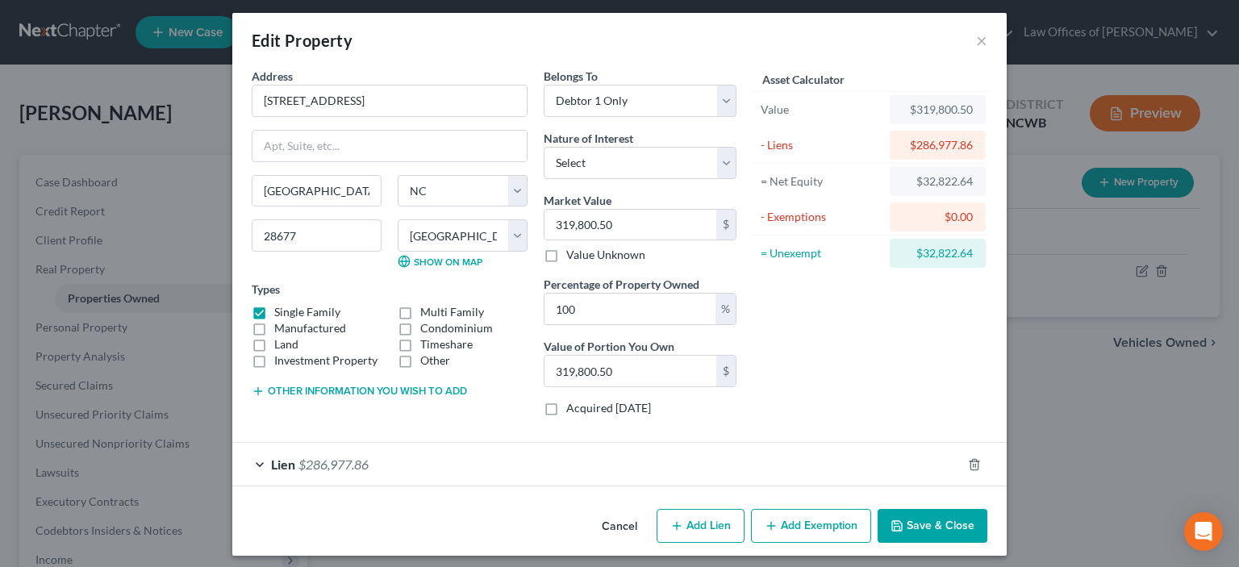
scroll to position [12, 0]
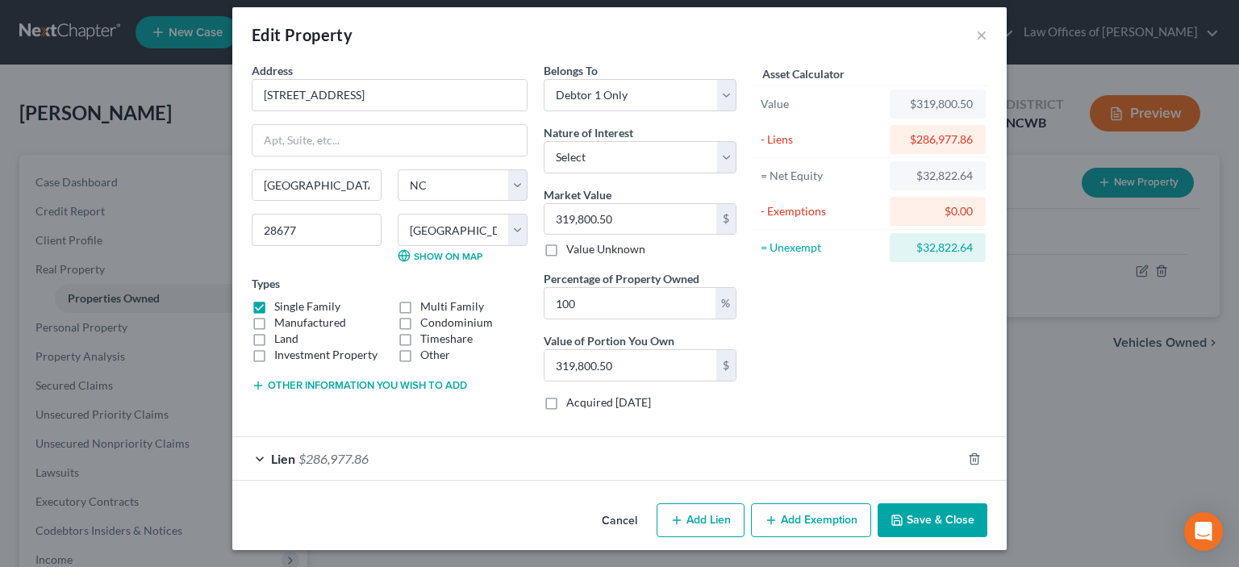
click at [289, 426] on span "Lien" at bounding box center [283, 458] width 24 height 15
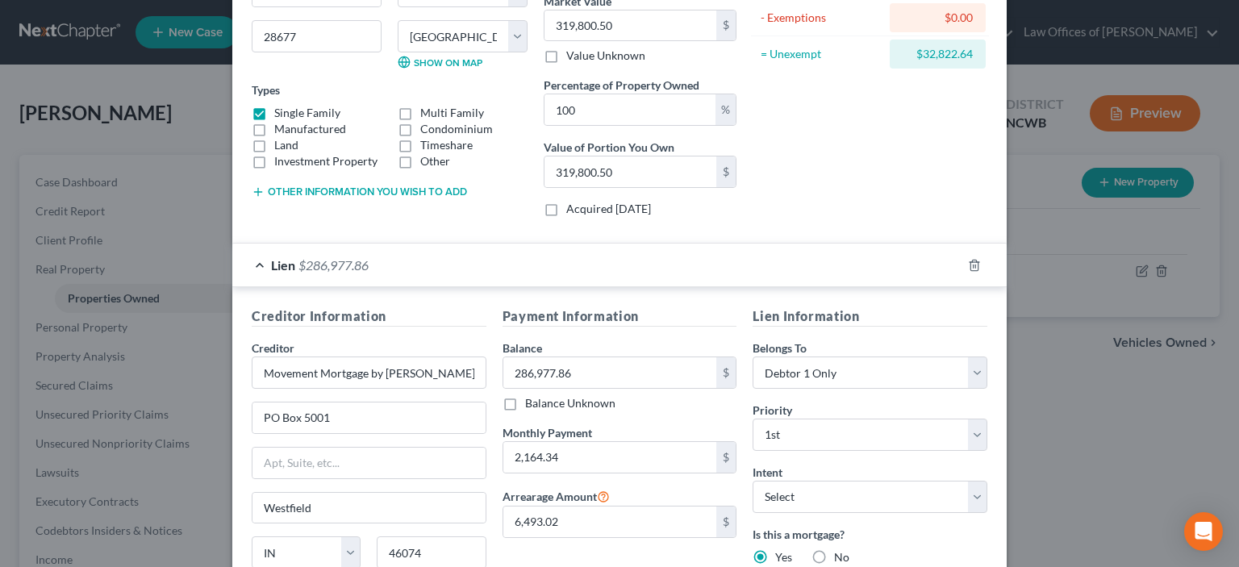
scroll to position [125, 0]
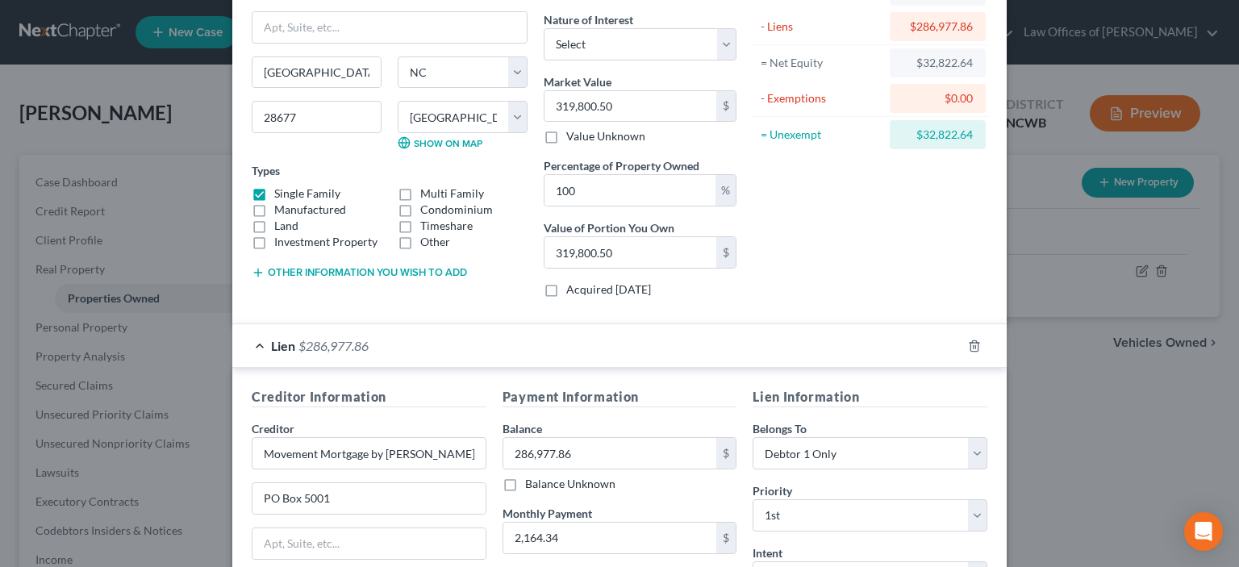
click at [82, 382] on div "Edit Property × Address * 1468 [GEOGRAPHIC_DATA] [GEOGRAPHIC_DATA] [US_STATE][G…" at bounding box center [619, 283] width 1239 height 567
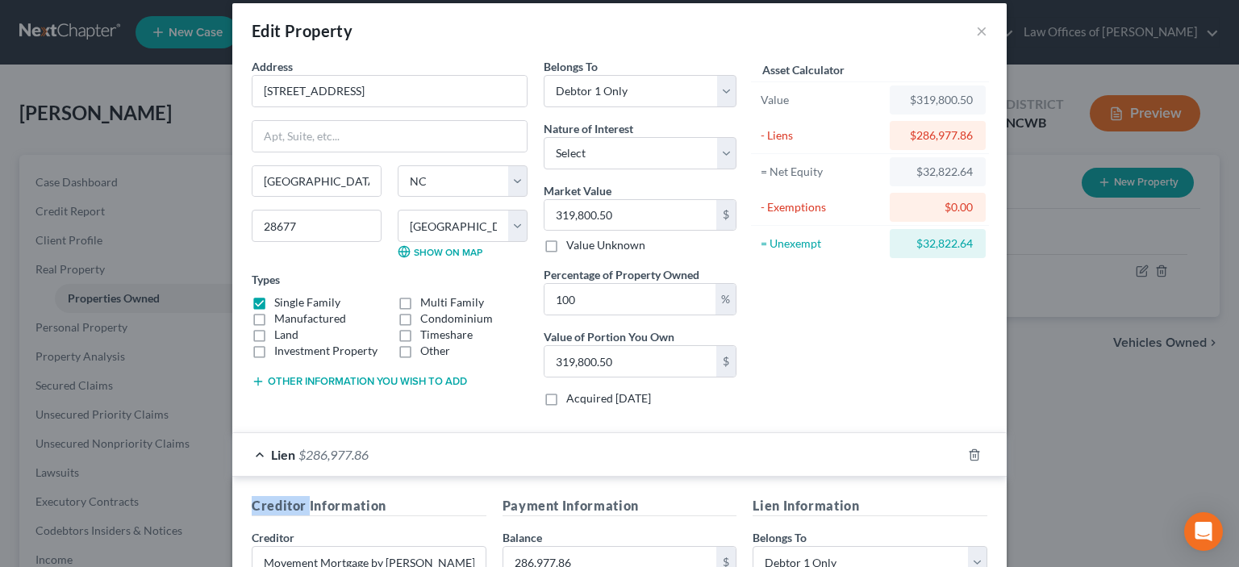
scroll to position [0, 0]
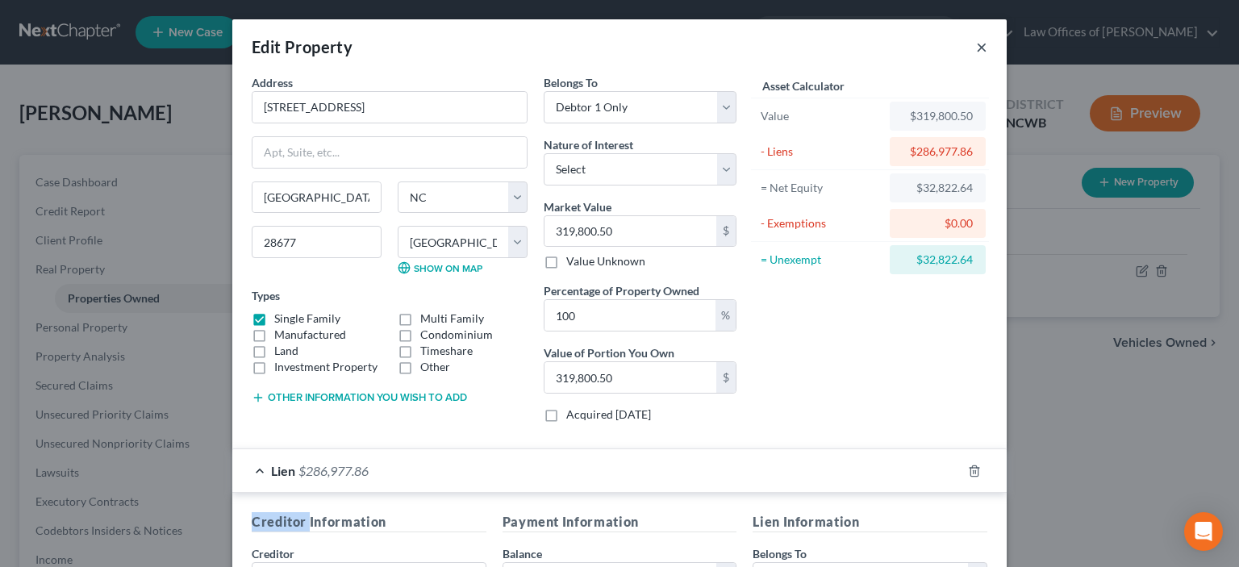
click at [632, 50] on button "×" at bounding box center [981, 46] width 11 height 19
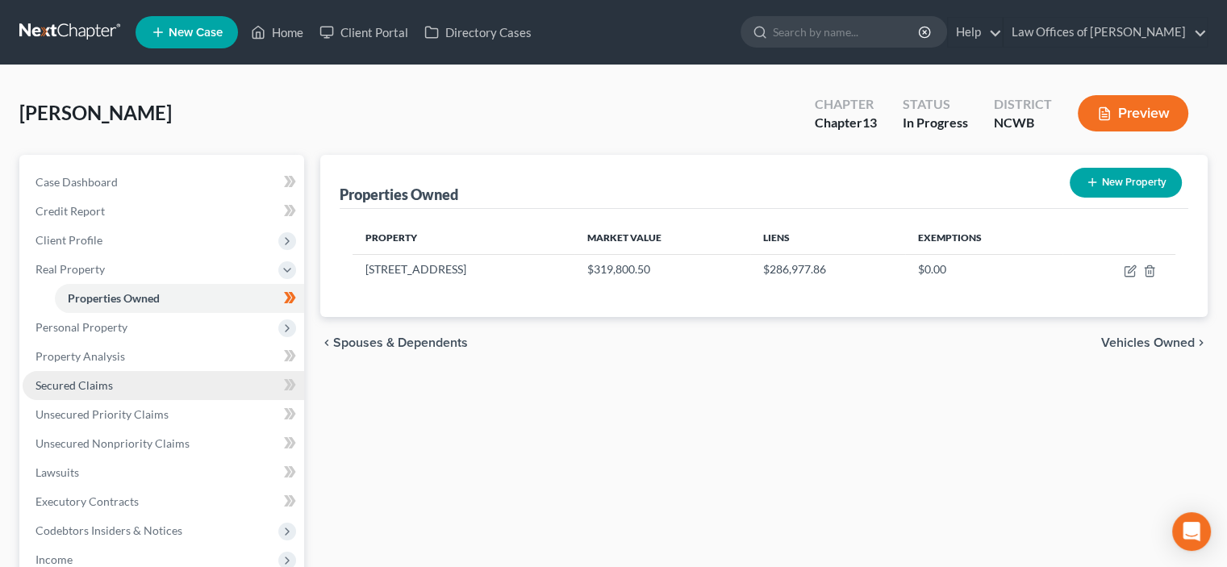
click at [76, 383] on span "Secured Claims" at bounding box center [73, 385] width 77 height 14
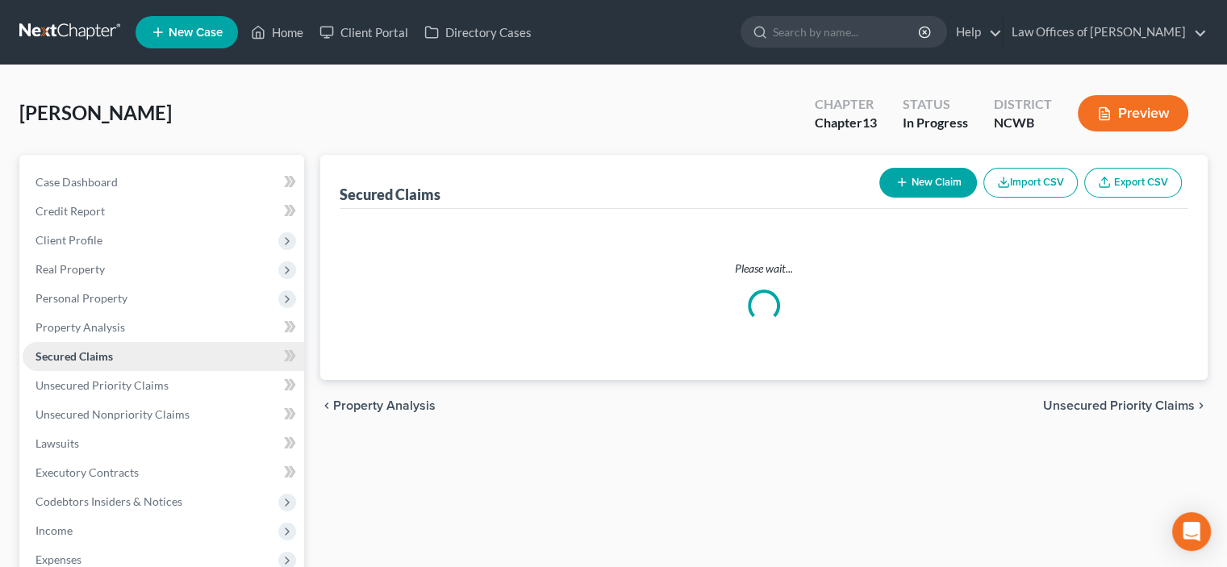
click at [76, 363] on span "Secured Claims" at bounding box center [73, 356] width 77 height 14
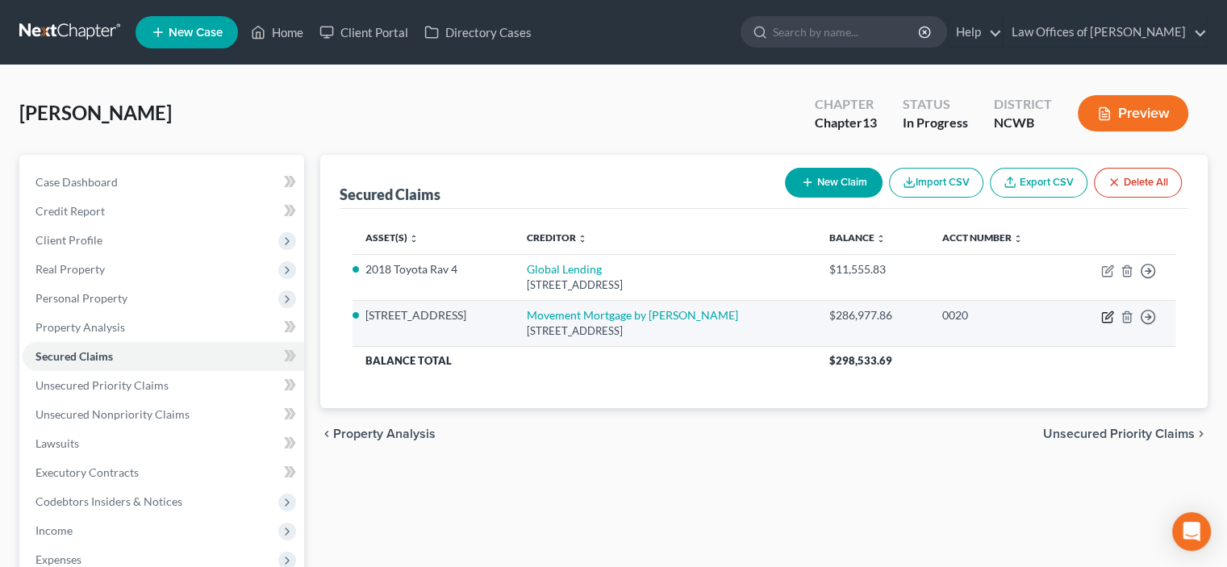
click at [632, 319] on icon "button" at bounding box center [1107, 317] width 13 height 13
select select "15"
select select "2"
select select "0"
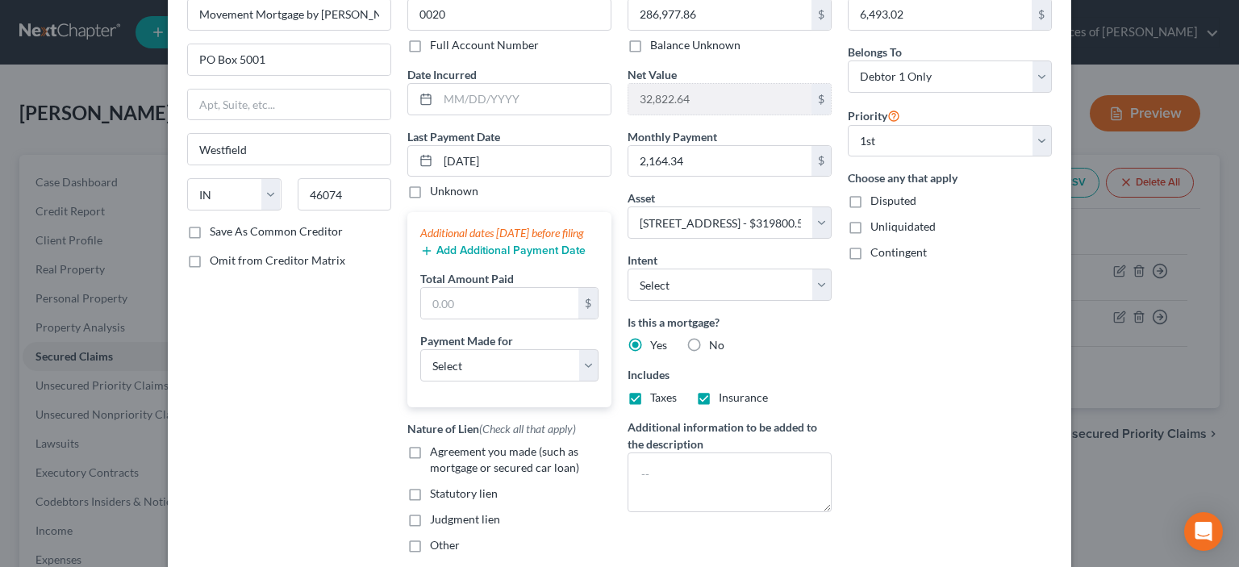
scroll to position [12, 0]
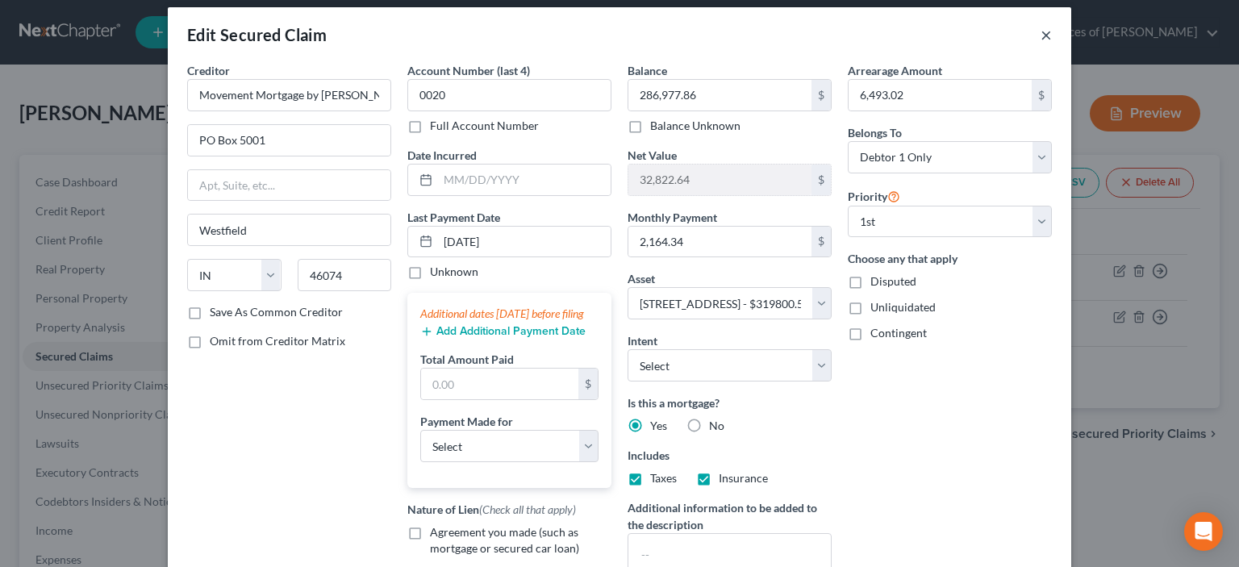
click at [632, 40] on button "×" at bounding box center [1045, 34] width 11 height 19
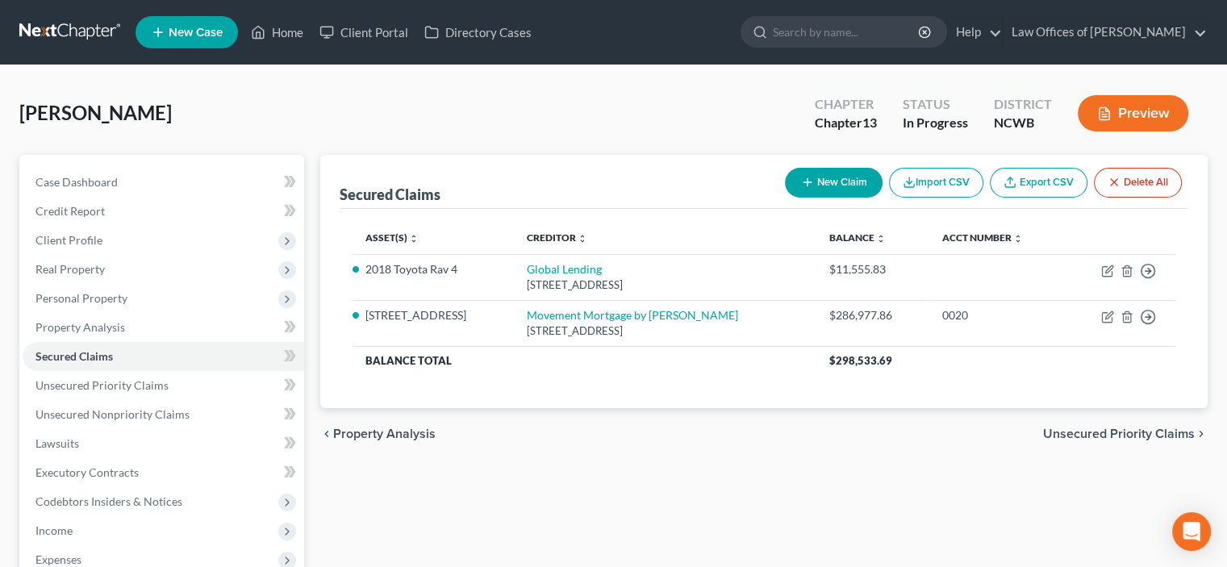
click at [632, 184] on button "New Claim" at bounding box center [834, 183] width 98 height 30
select select "0"
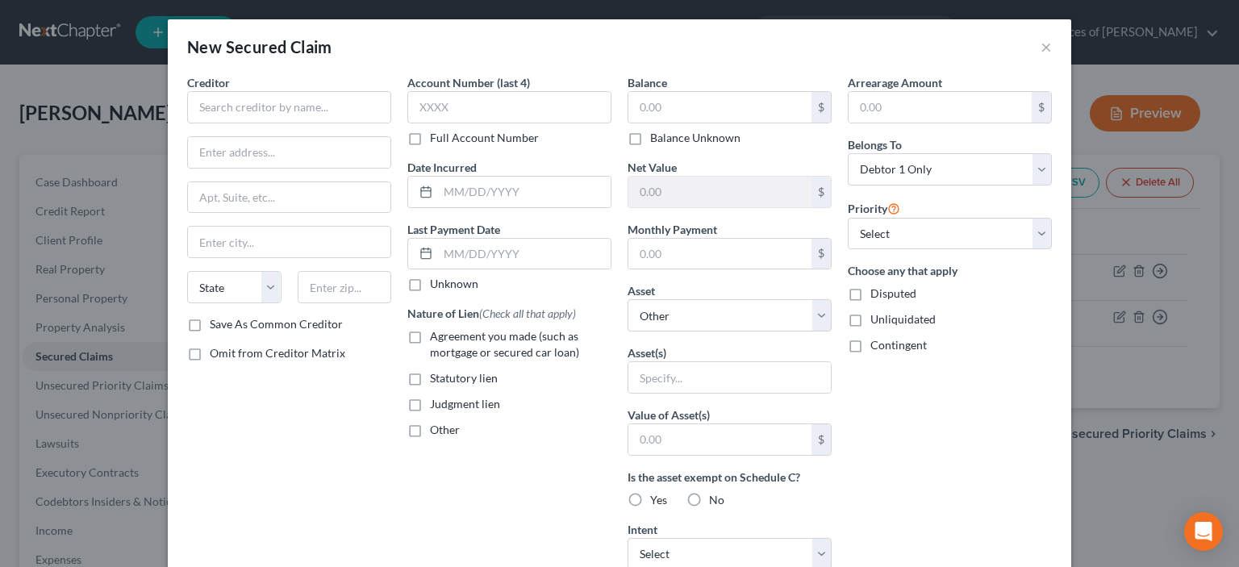
click at [430, 426] on label "Other" at bounding box center [445, 430] width 30 height 16
click at [436, 426] on input "Other" at bounding box center [441, 427] width 10 height 10
checkbox input "true"
click at [447, 426] on input "text" at bounding box center [509, 467] width 202 height 31
type input "arrearage"
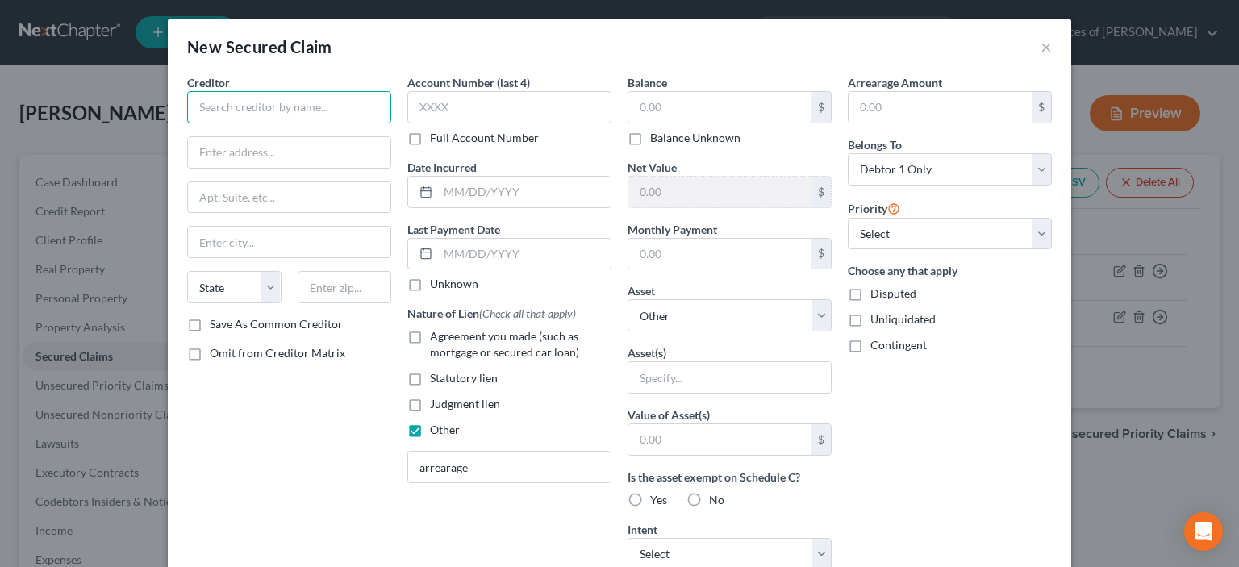
click at [261, 112] on input "text" at bounding box center [289, 107] width 204 height 32
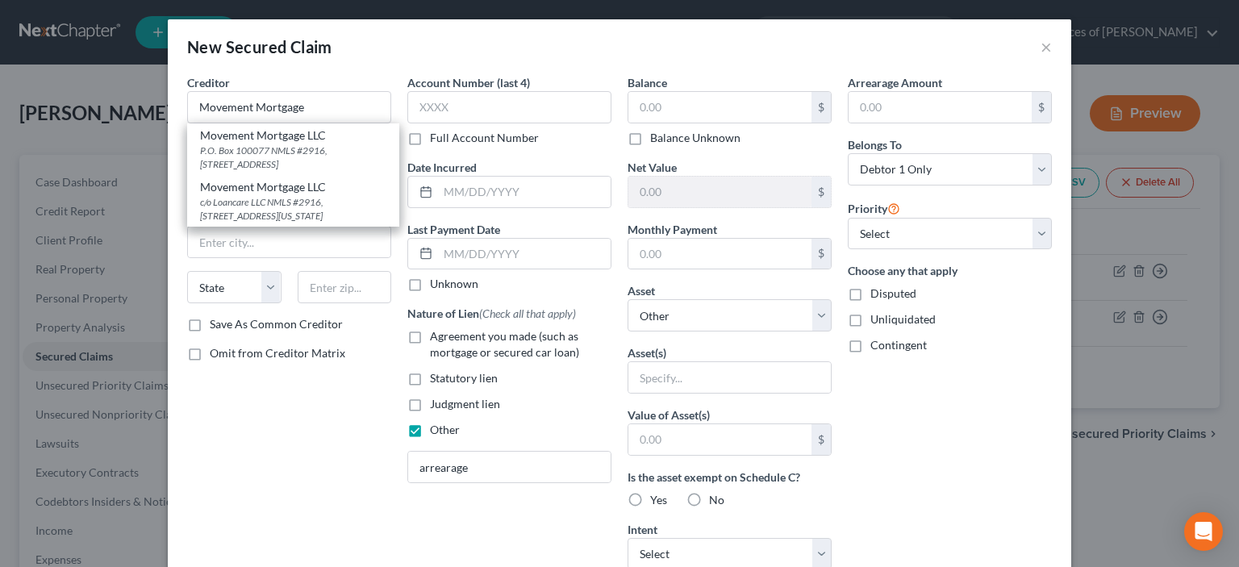
click at [269, 156] on div "P.O. Box 100077 NMLS #2916, [STREET_ADDRESS]" at bounding box center [293, 157] width 186 height 27
type input "Movement Mortgage LLC"
type input "P.O. Box 100077"
type input "NMLS #2916, [STREET_ADDRESS]"
type input "Duluth"
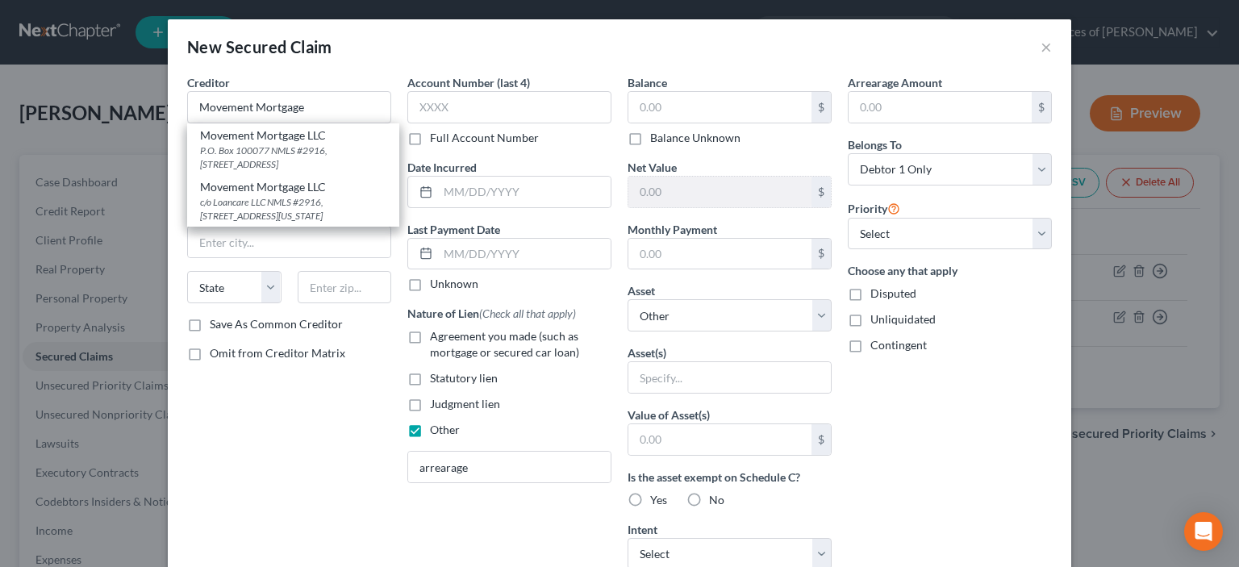
select select "10"
type input "30096"
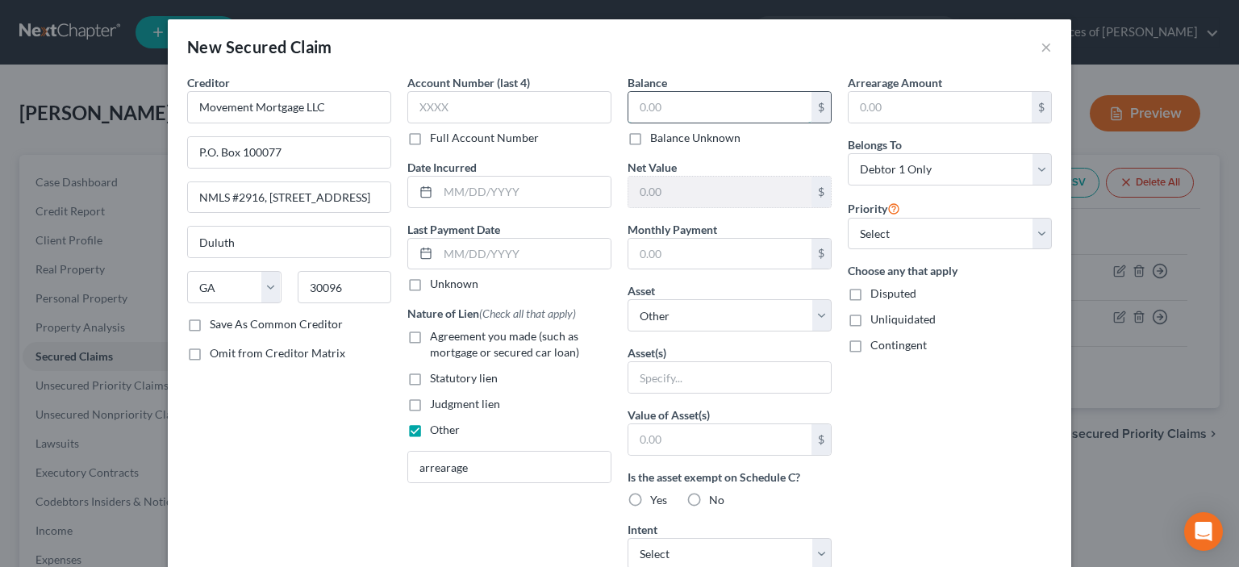
click at [632, 119] on input "text" at bounding box center [719, 107] width 183 height 31
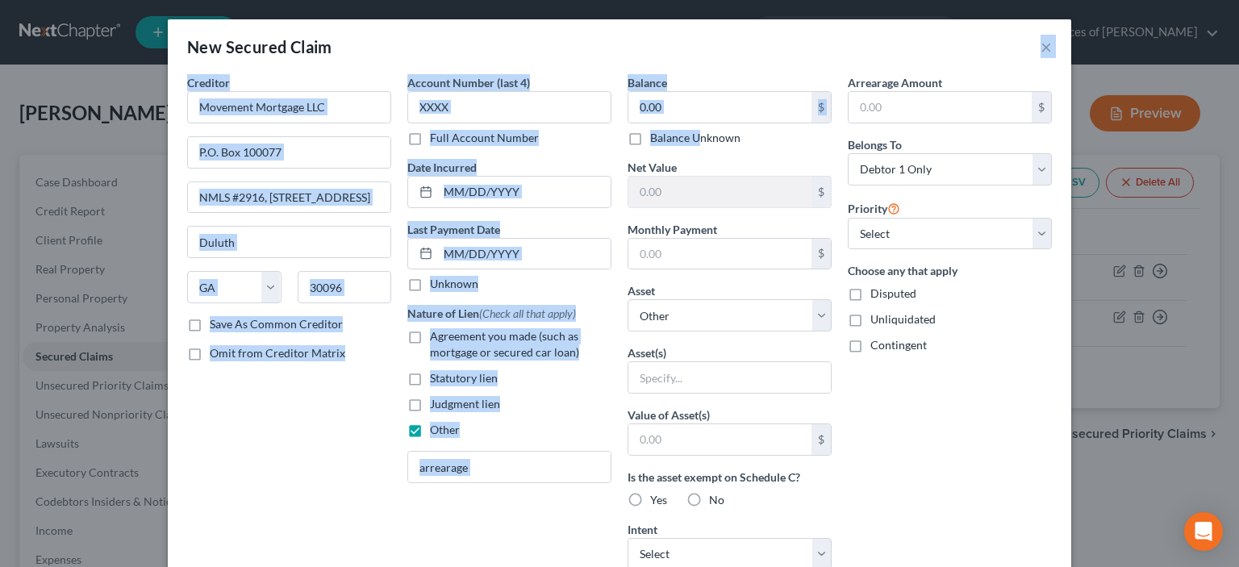
drag, startPoint x: 782, startPoint y: 27, endPoint x: 691, endPoint y: 134, distance: 140.2
click at [632, 134] on div "New Secured Claim × Creditor * Movement Mortgage LLC P.O. Box 100077 NMLS #2916…" at bounding box center [619, 447] width 903 height 857
click at [632, 103] on input "text" at bounding box center [719, 107] width 183 height 31
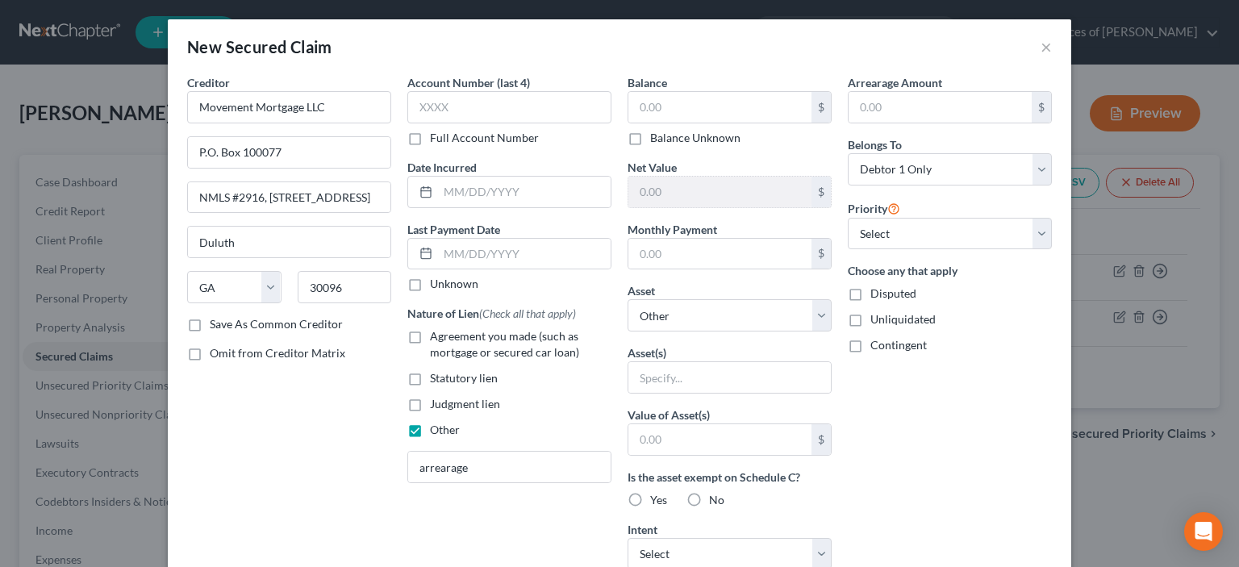
drag, startPoint x: 912, startPoint y: 29, endPoint x: 693, endPoint y: 27, distance: 219.4
click at [632, 27] on div "New Secured Claim ×" at bounding box center [619, 46] width 903 height 55
click at [632, 102] on input "text" at bounding box center [719, 107] width 183 height 31
type input "0"
click at [632, 107] on input "text" at bounding box center [940, 107] width 183 height 31
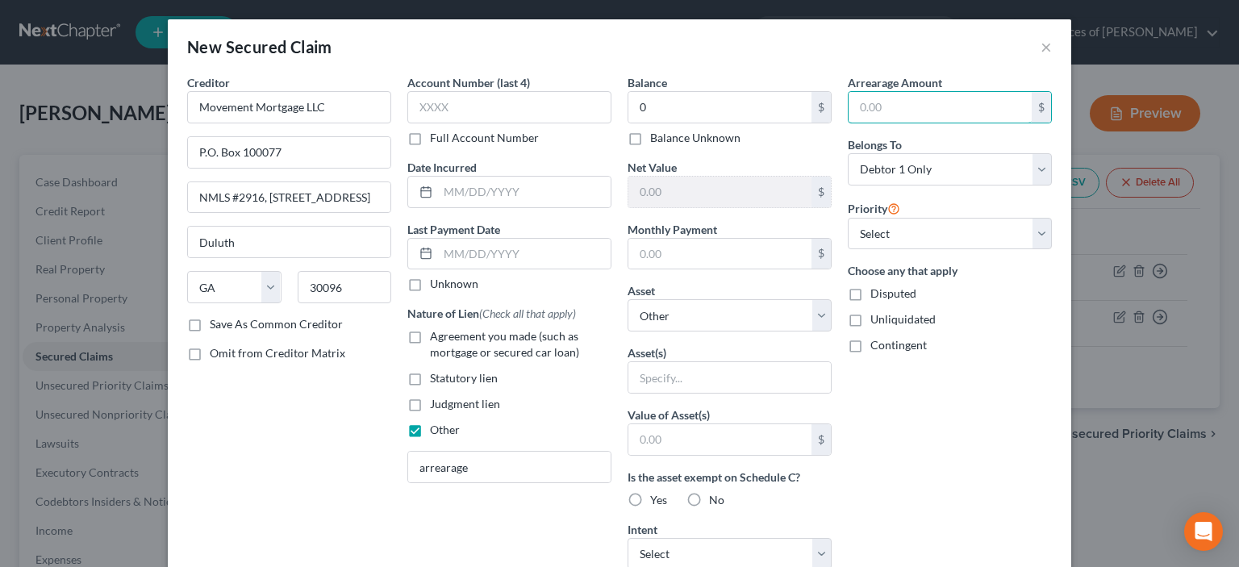
type input "6,493.02"
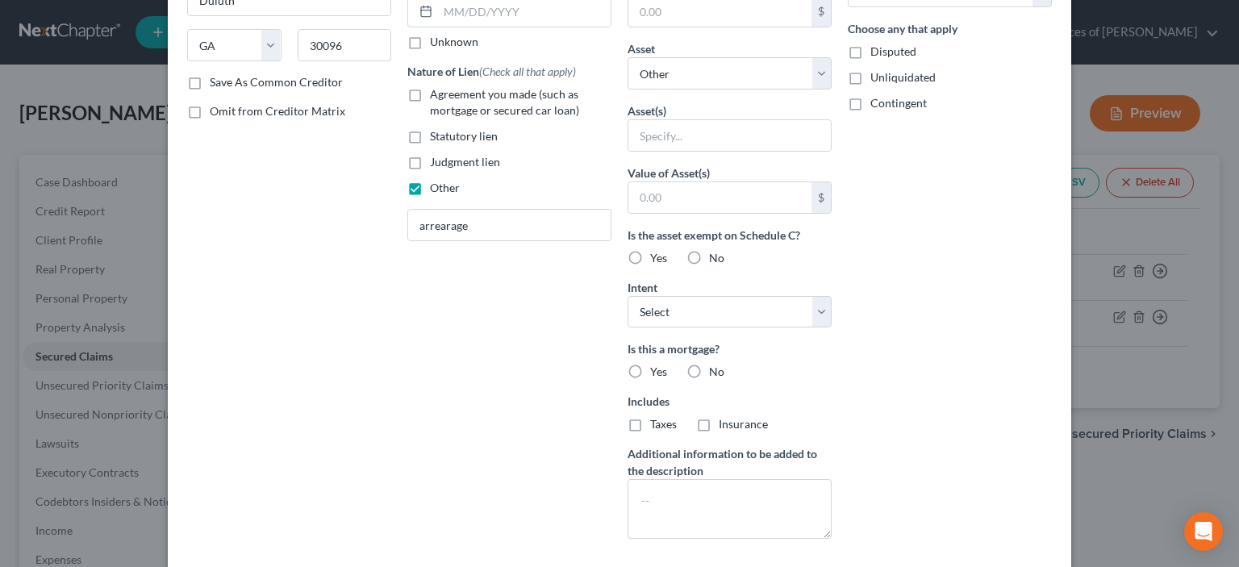
scroll to position [326, 0]
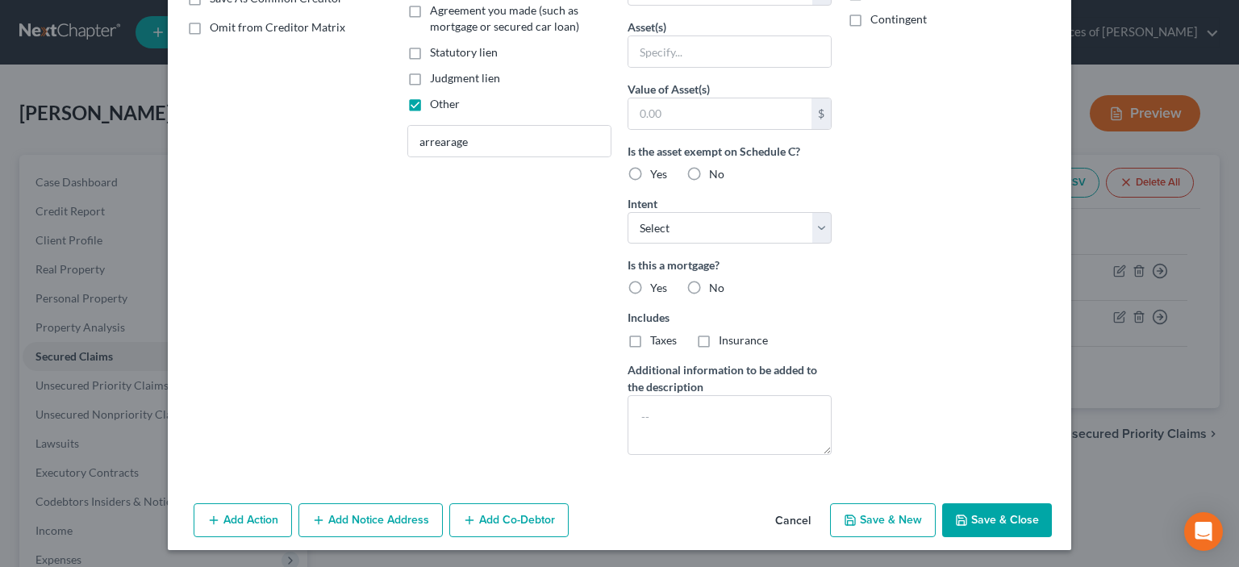
click at [632, 289] on label "Yes" at bounding box center [658, 288] width 17 height 16
click at [632, 289] on input "Yes" at bounding box center [662, 285] width 10 height 10
radio input "true"
click at [632, 426] on button "Save & Close" at bounding box center [997, 520] width 110 height 34
select select
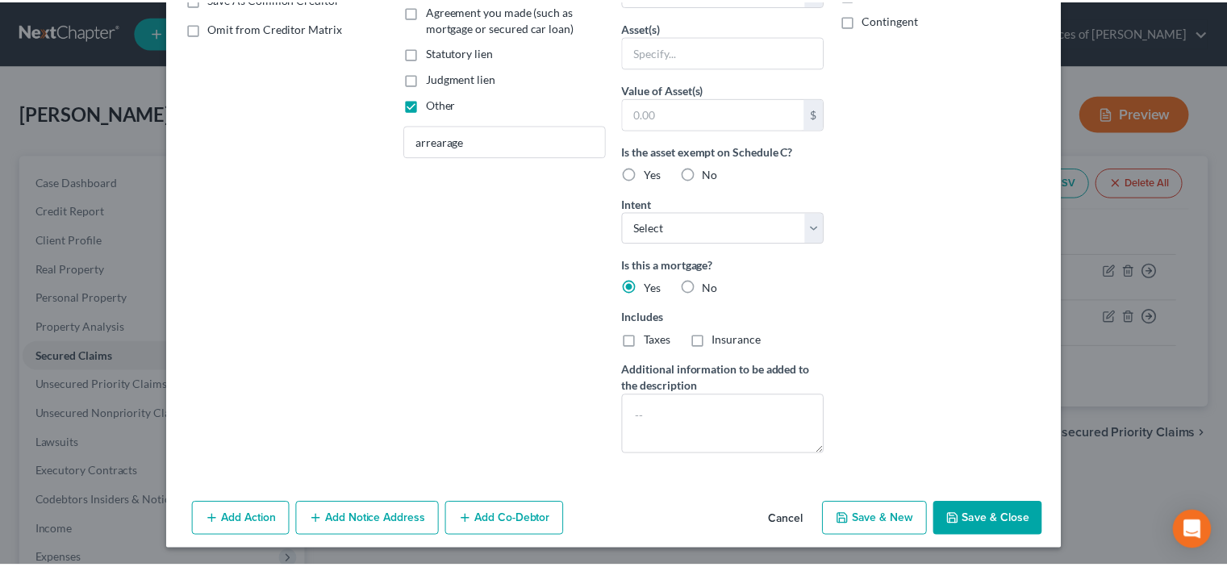
scroll to position [150, 0]
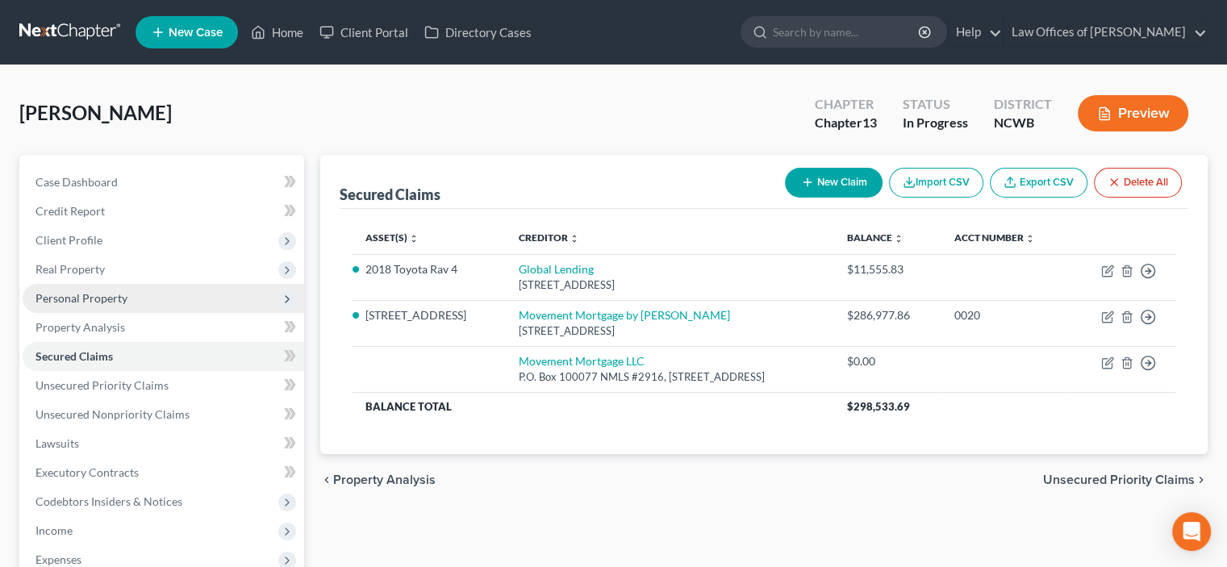
click at [69, 297] on span "Personal Property" at bounding box center [81, 298] width 92 height 14
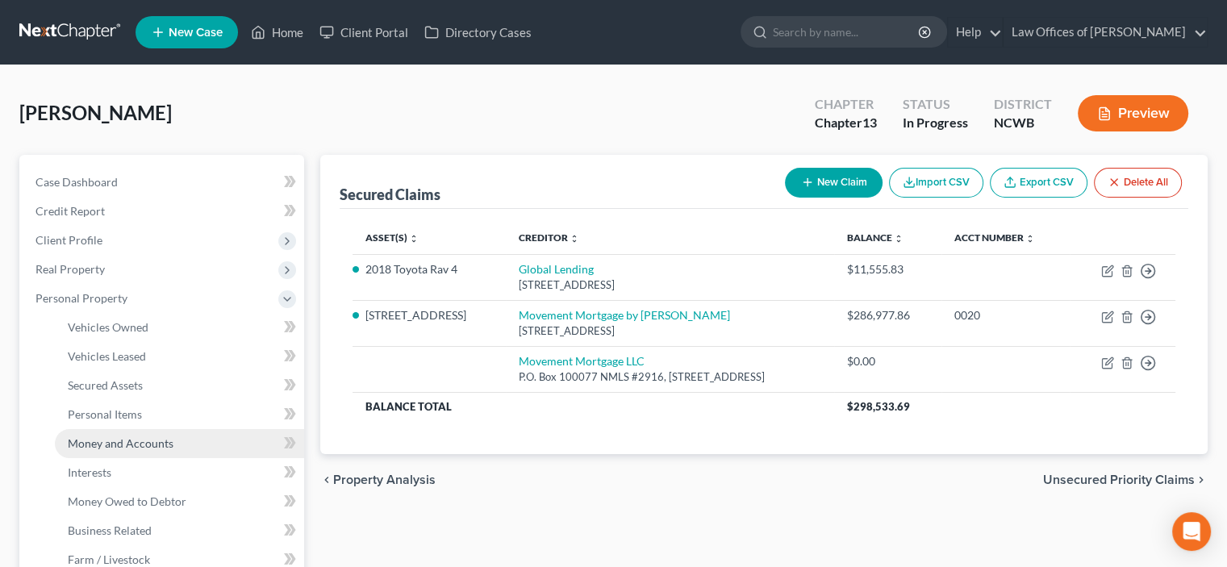
click at [141, 426] on span "Money and Accounts" at bounding box center [121, 443] width 106 height 14
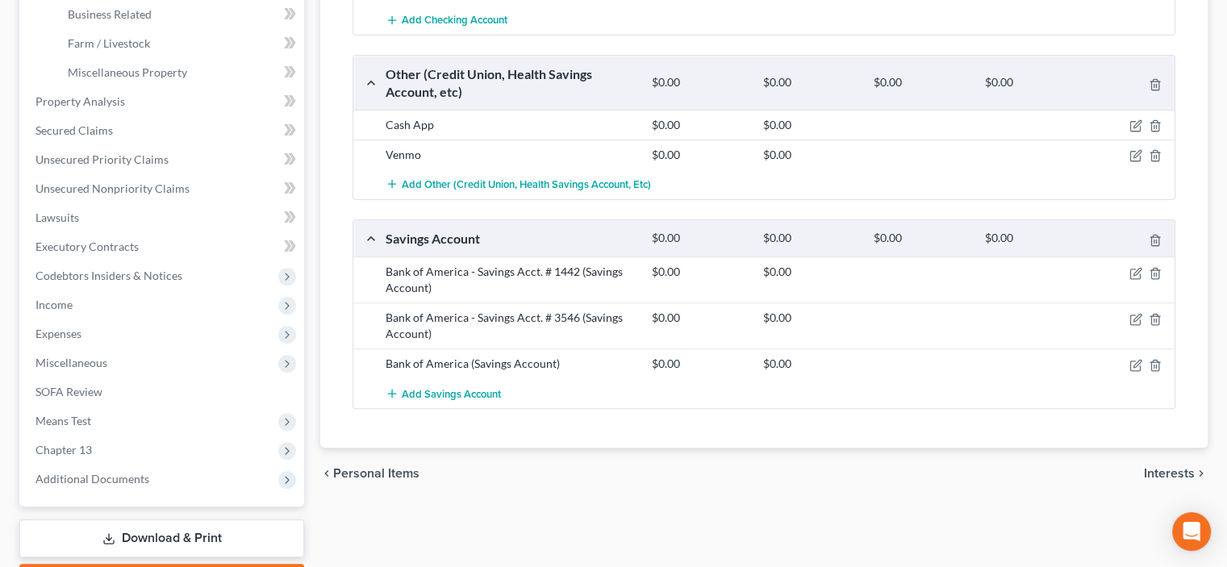
scroll to position [528, 0]
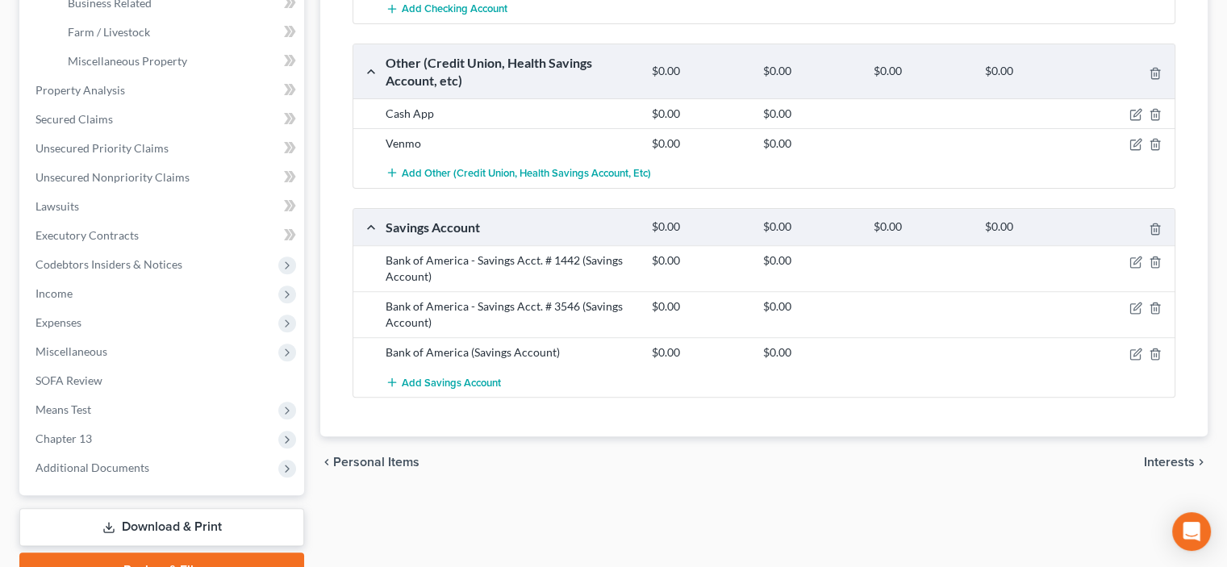
click at [632, 426] on span "Interests" at bounding box center [1169, 462] width 51 height 13
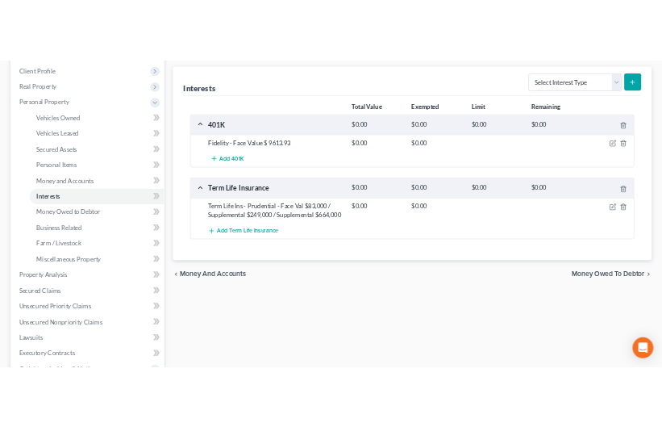
scroll to position [242, 0]
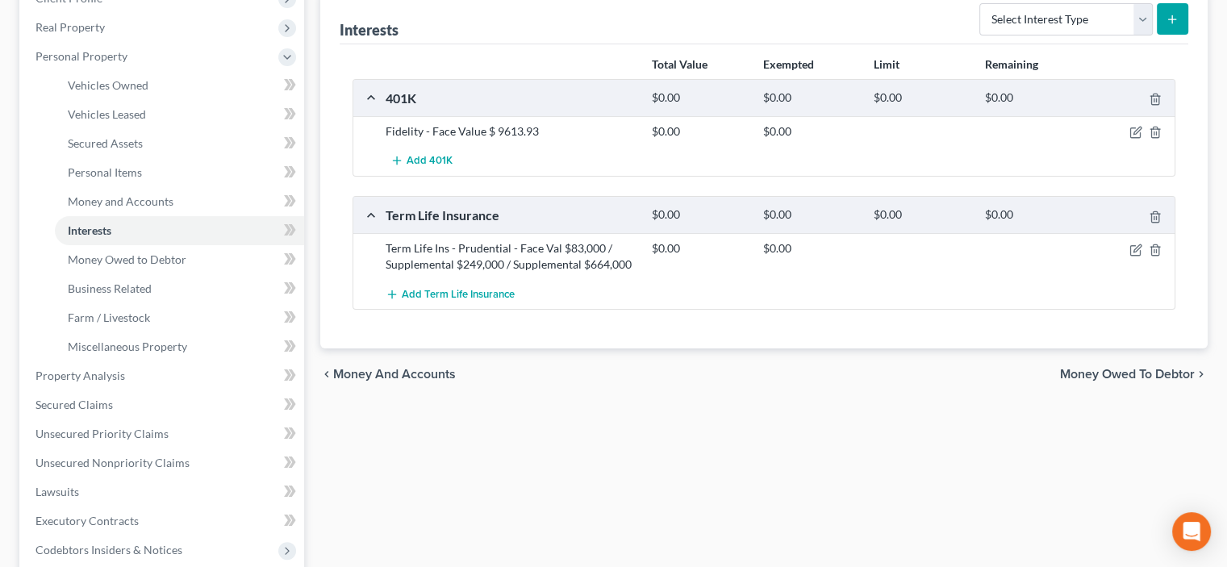
click at [632, 16] on icon "submit" at bounding box center [1172, 19] width 13 height 13
click at [632, 20] on select "Select Interest Type 401K Annuity Bond Education IRA Government Bond Government…" at bounding box center [1065, 19] width 173 height 32
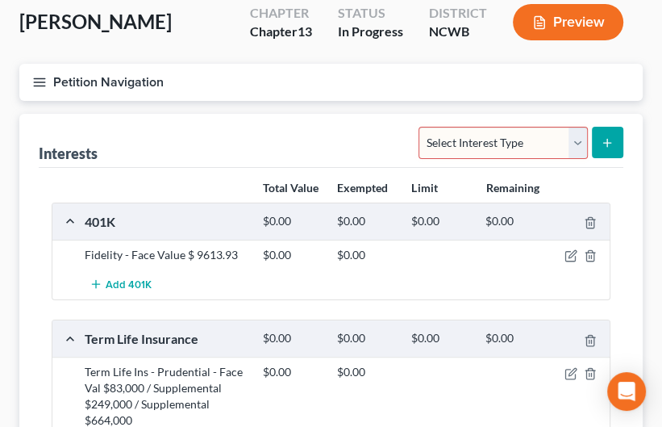
scroll to position [0, 0]
